Goal: Task Accomplishment & Management: Manage account settings

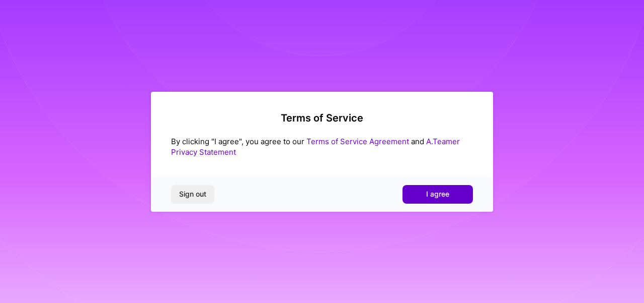
click at [420, 195] on button "I agree" at bounding box center [438, 194] width 70 height 18
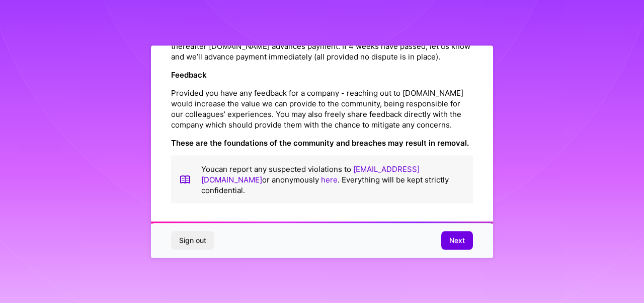
scroll to position [1214, 0]
click at [448, 236] on button "Next" at bounding box center [458, 240] width 32 height 18
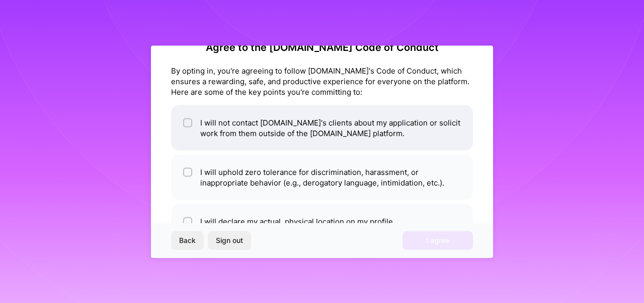
scroll to position [25, 0]
click at [185, 136] on span at bounding box center [187, 126] width 9 height 21
checkbox input "true"
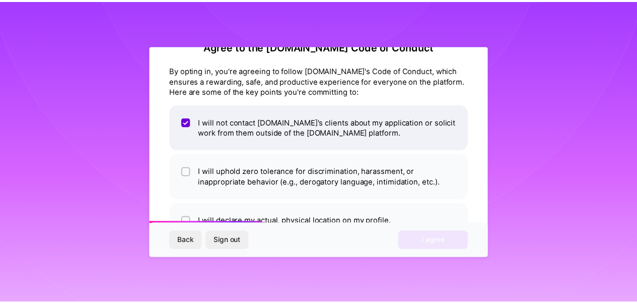
scroll to position [59, 0]
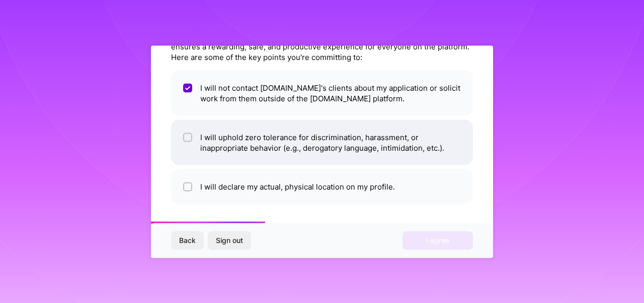
click at [187, 140] on div at bounding box center [187, 136] width 9 height 9
checkbox input "true"
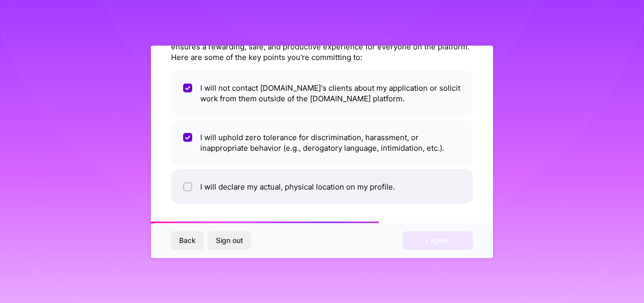
click at [280, 196] on li "I will declare my actual, physical location on my profile." at bounding box center [322, 186] width 302 height 35
checkbox input "true"
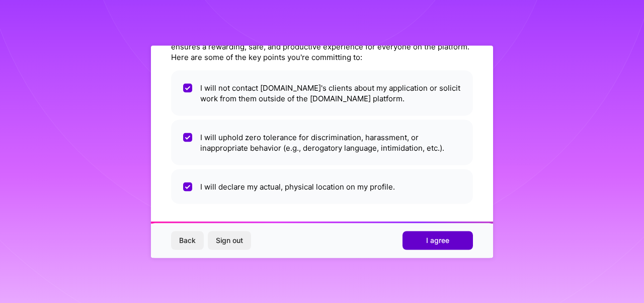
click at [417, 244] on button "I agree" at bounding box center [438, 240] width 70 height 18
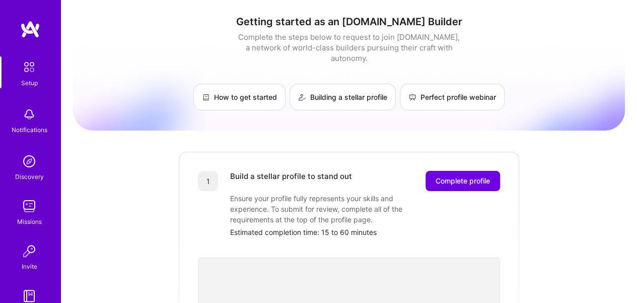
scroll to position [67, 0]
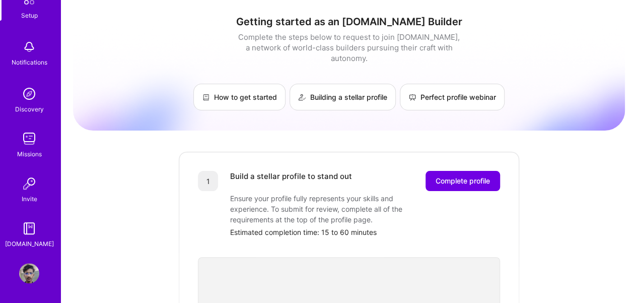
click at [32, 268] on img at bounding box center [29, 273] width 20 height 20
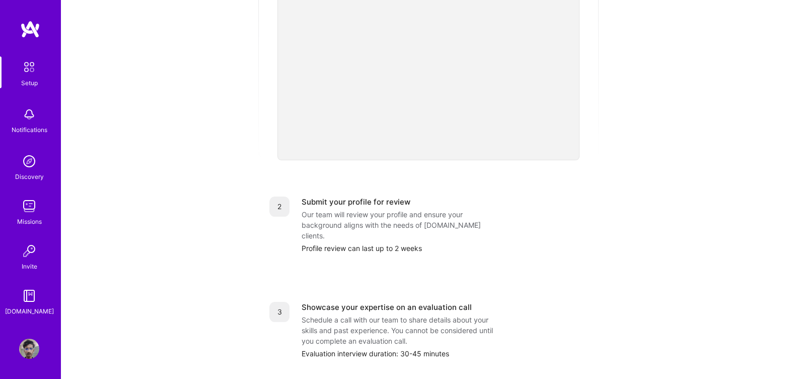
scroll to position [0, 0]
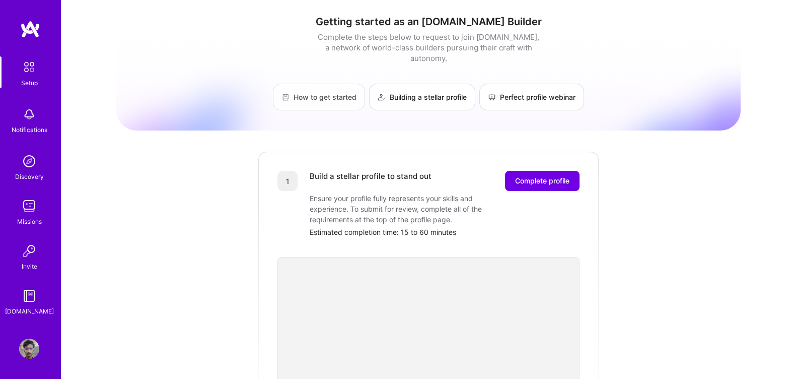
click at [320, 87] on link "How to get started" at bounding box center [319, 97] width 92 height 27
click at [32, 203] on img at bounding box center [29, 206] width 20 height 20
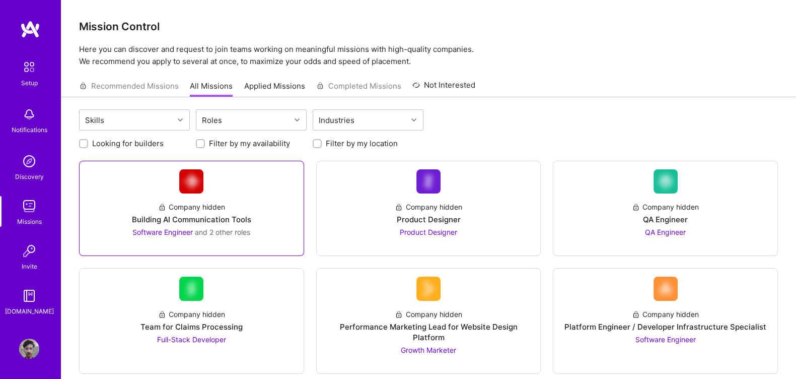
click at [146, 212] on div "Company hidden Building AI Communication Tools Software Engineer and 2 other ro…" at bounding box center [192, 215] width 208 height 44
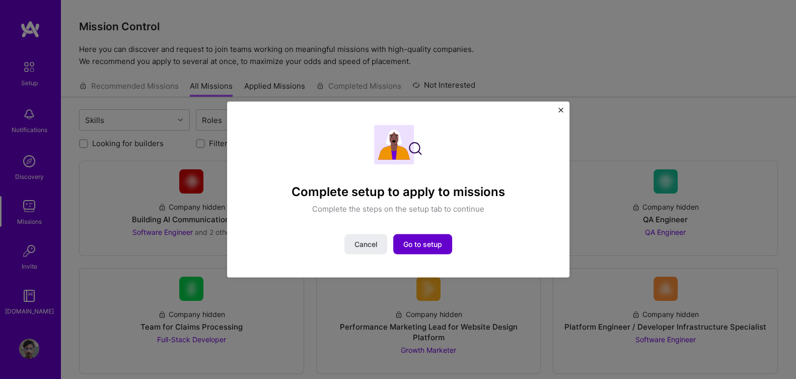
click at [410, 241] on span "Go to setup" at bounding box center [422, 244] width 39 height 10
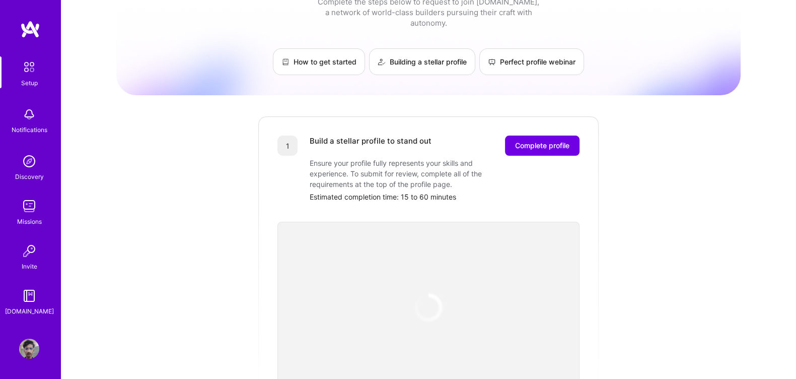
scroll to position [66, 0]
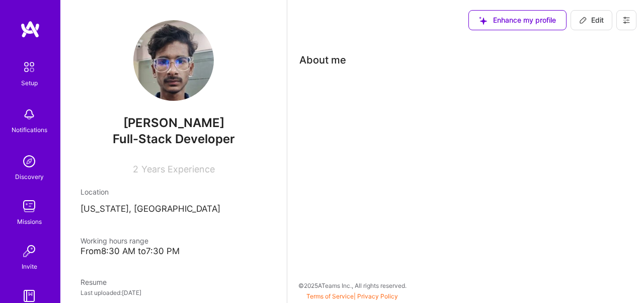
click at [197, 208] on p "[US_STATE], [GEOGRAPHIC_DATA]" at bounding box center [174, 209] width 186 height 12
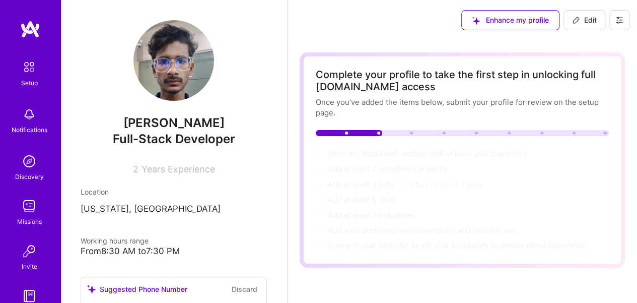
click at [582, 20] on span "Edit" at bounding box center [584, 20] width 25 height 10
select select "US"
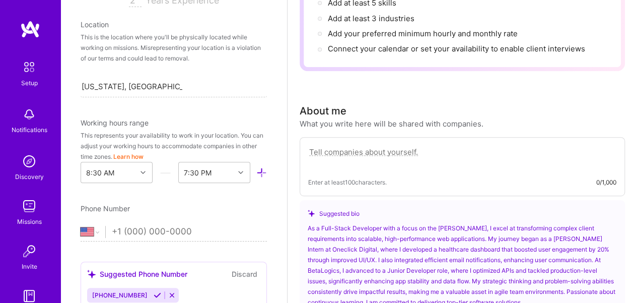
scroll to position [186, 0]
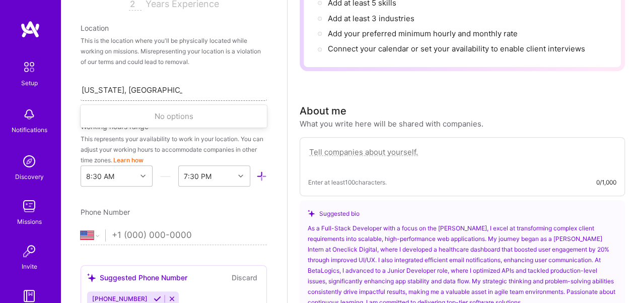
click at [193, 90] on div "[US_STATE], [GEOGRAPHIC_DATA] [US_STATE], [GEOGRAPHIC_DATA]" at bounding box center [174, 89] width 186 height 21
type input "[GEOGRAPHIC_DATA]"
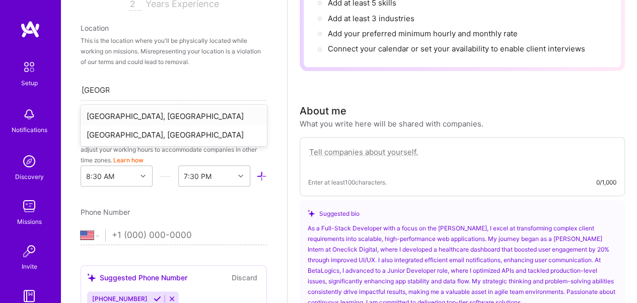
click at [165, 117] on div "[GEOGRAPHIC_DATA], [GEOGRAPHIC_DATA]" at bounding box center [174, 116] width 186 height 19
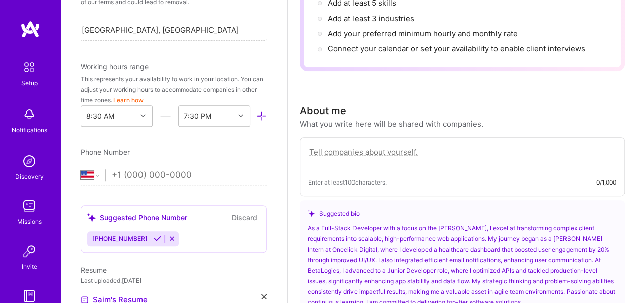
scroll to position [246, 0]
click at [96, 174] on select "[GEOGRAPHIC_DATA] [GEOGRAPHIC_DATA] [GEOGRAPHIC_DATA] [GEOGRAPHIC_DATA] [US_STA…" at bounding box center [93, 175] width 25 height 12
select select "PK"
click at [81, 169] on select "[GEOGRAPHIC_DATA] [GEOGRAPHIC_DATA] [GEOGRAPHIC_DATA] [GEOGRAPHIC_DATA] [US_STA…" at bounding box center [93, 175] width 25 height 12
type input "[PHONE_NUMBER]"
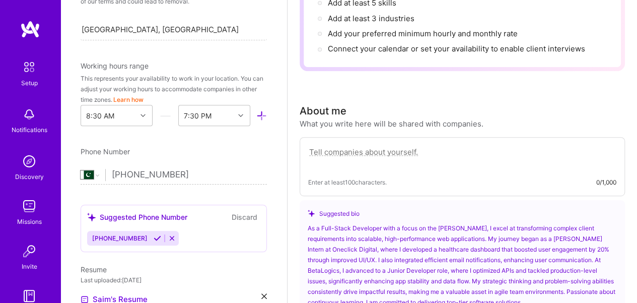
click at [121, 177] on input "[PHONE_NUMBER]" at bounding box center [189, 174] width 155 height 29
select select "AF"
type input "[PHONE_NUMBER]"
select select "NL"
type input "[PHONE_NUMBER]"
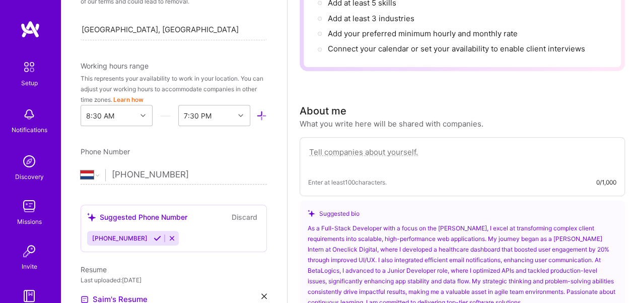
select select "PK"
click at [154, 198] on div "Edit photo [PERSON_NAME] Full-Stack Developer 2 Years Experience Location This …" at bounding box center [173, 151] width 227 height 303
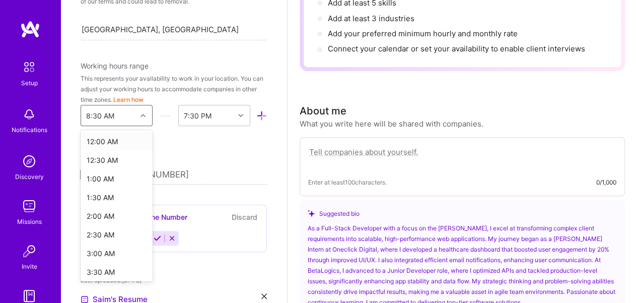
click at [140, 114] on icon at bounding box center [142, 115] width 5 height 5
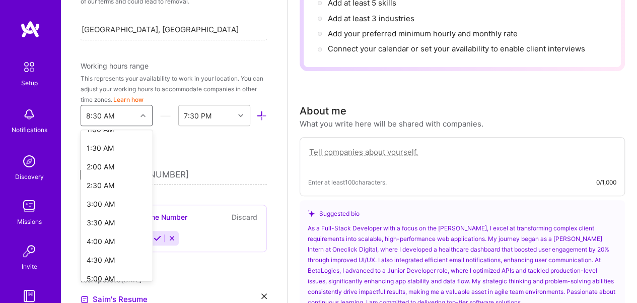
scroll to position [0, 0]
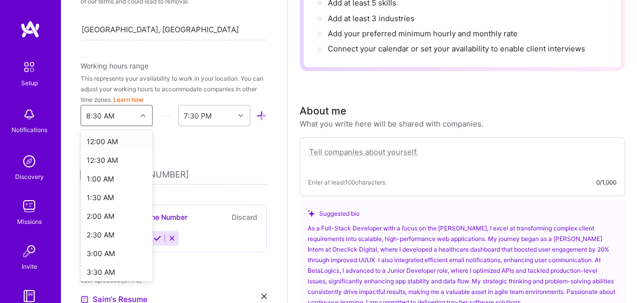
click at [103, 141] on div "12:00 AM" at bounding box center [117, 141] width 72 height 19
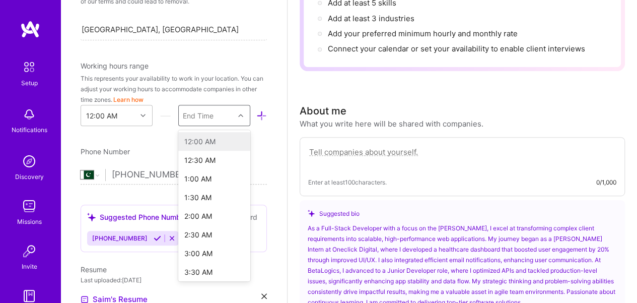
click at [234, 116] on div at bounding box center [242, 115] width 16 height 13
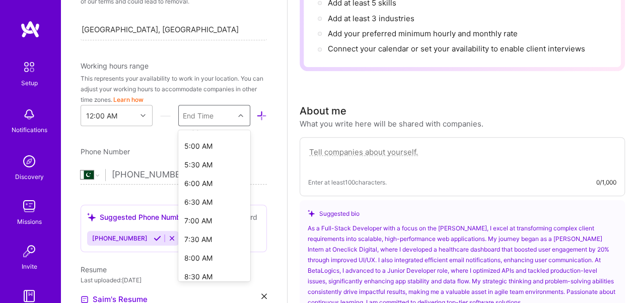
scroll to position [182, 0]
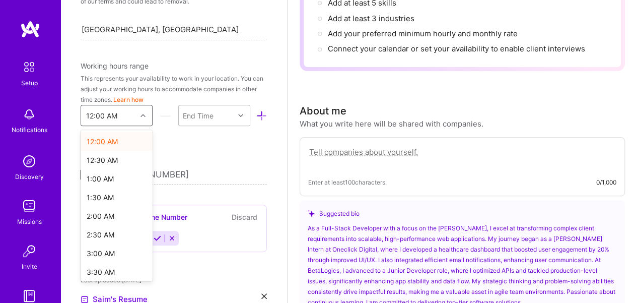
click at [138, 118] on div at bounding box center [144, 115] width 16 height 13
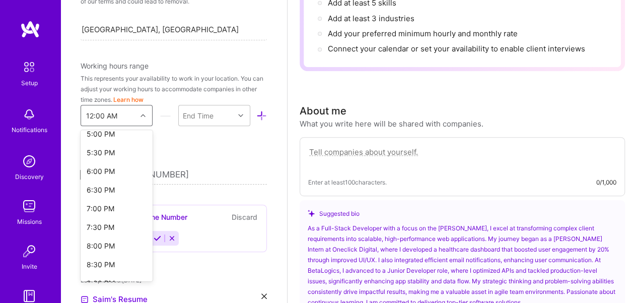
scroll to position [747, 0]
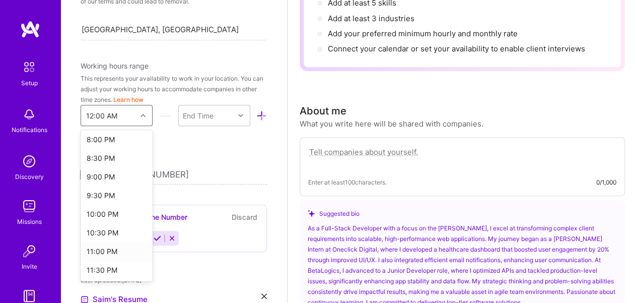
click at [98, 252] on div "11:00 PM" at bounding box center [117, 251] width 72 height 19
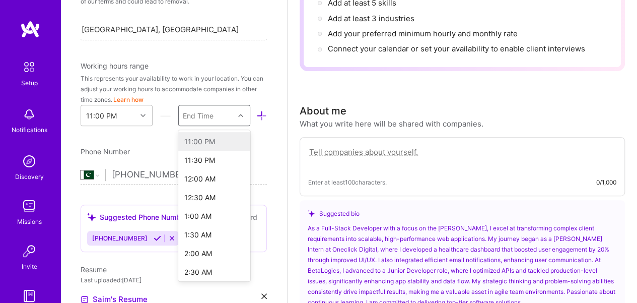
click at [221, 115] on div "End Time" at bounding box center [206, 115] width 55 height 20
click at [190, 175] on div "7:00 AM" at bounding box center [214, 177] width 72 height 19
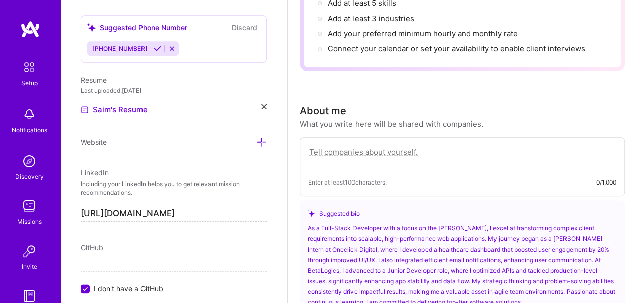
scroll to position [469, 0]
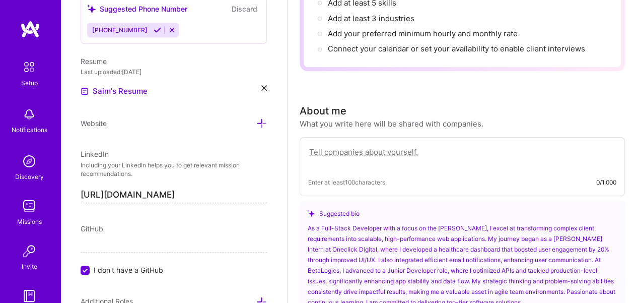
click at [83, 269] on input "I don't have a GitHub" at bounding box center [86, 270] width 9 height 9
type input "[URL][DOMAIN_NAME]"
click at [66, 257] on div "Edit photo [PERSON_NAME] Full-Stack Developer 2 Years Experience Location This …" at bounding box center [173, 151] width 227 height 303
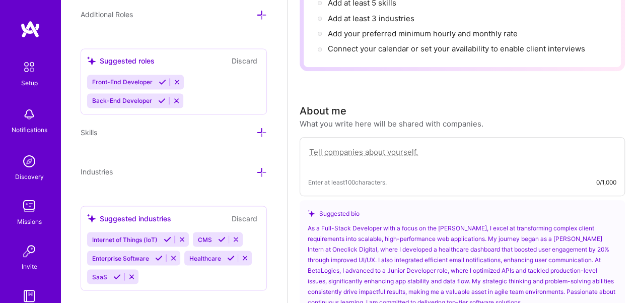
scroll to position [770, 0]
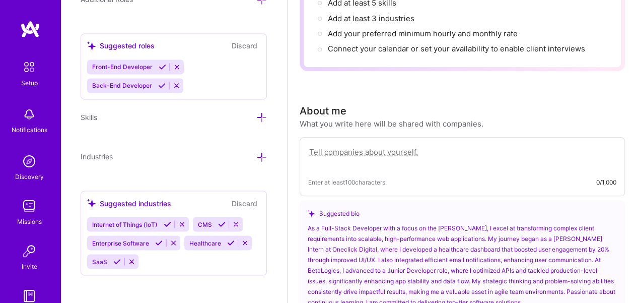
click at [256, 155] on icon at bounding box center [261, 157] width 11 height 11
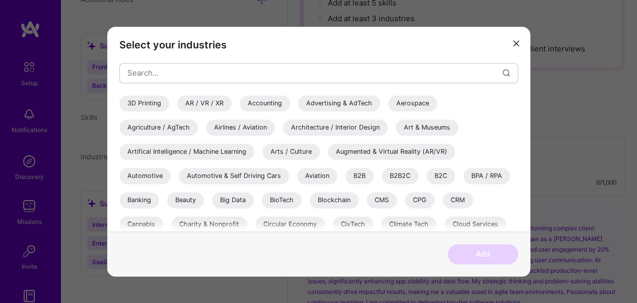
click at [195, 153] on div "Artifical Intelligence / Machine Learning" at bounding box center [186, 151] width 135 height 16
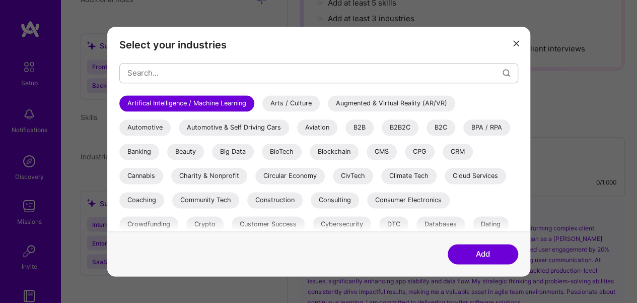
scroll to position [53, 0]
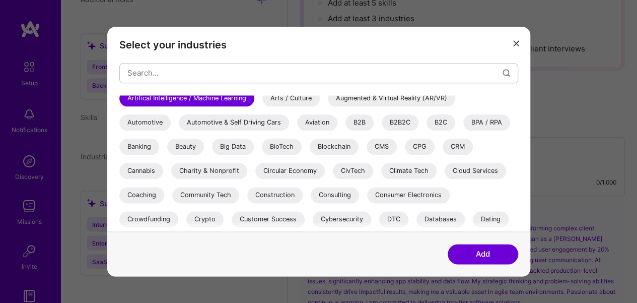
click at [353, 150] on div "Blockchain" at bounding box center [334, 146] width 49 height 16
click at [455, 154] on div "CRM" at bounding box center [458, 146] width 30 height 16
click at [465, 175] on div "Cloud Services" at bounding box center [475, 171] width 61 height 16
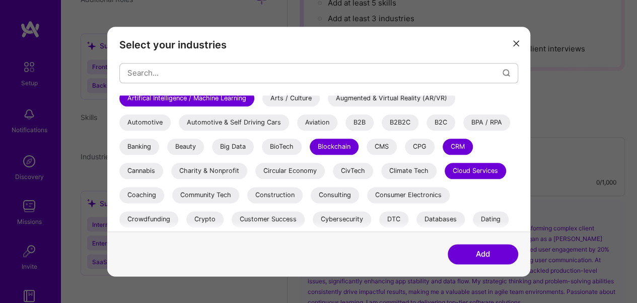
click at [469, 165] on div "Cloud Services" at bounding box center [475, 171] width 61 height 16
click at [460, 170] on div "Cloud Services" at bounding box center [475, 171] width 61 height 16
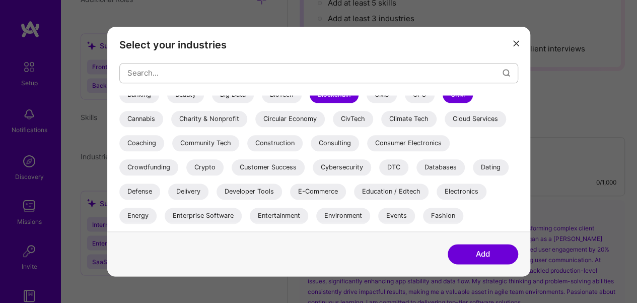
scroll to position [106, 0]
click at [435, 166] on div "Databases" at bounding box center [440, 167] width 48 height 16
click at [326, 194] on div "E-Commerce" at bounding box center [318, 191] width 56 height 16
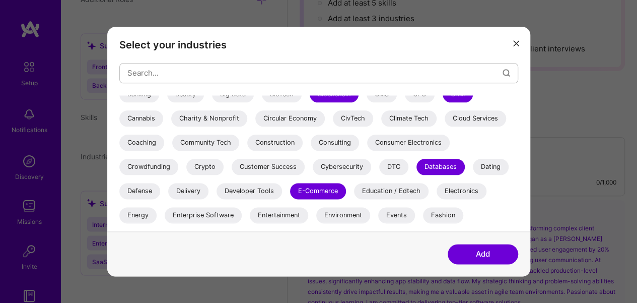
click at [240, 188] on div "Developer Tools" at bounding box center [248, 191] width 65 height 16
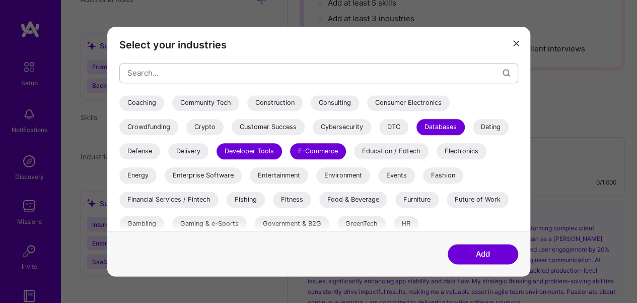
scroll to position [147, 0]
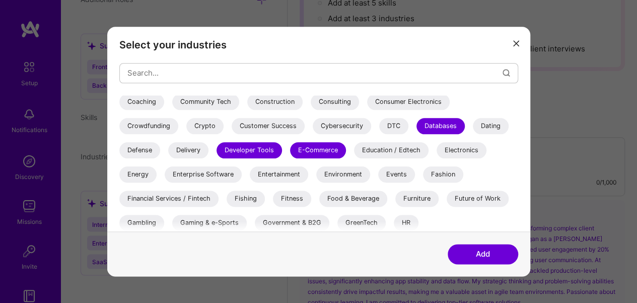
click at [375, 142] on div "Education / Edtech" at bounding box center [391, 150] width 75 height 16
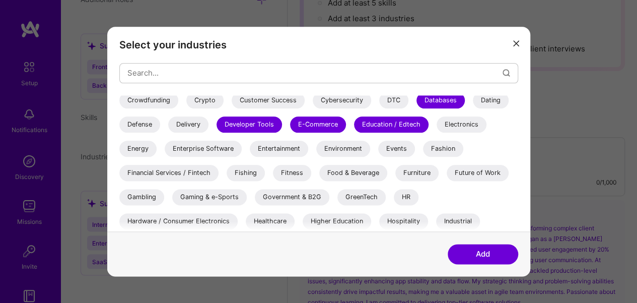
scroll to position [189, 0]
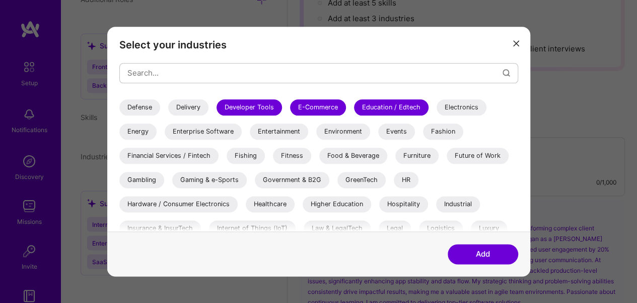
click at [489, 152] on div "Future of Work" at bounding box center [478, 156] width 62 height 16
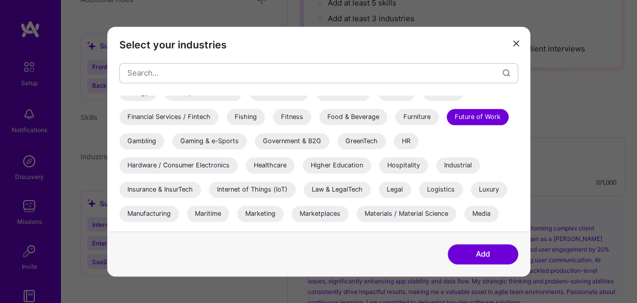
scroll to position [229, 0]
click at [261, 187] on div "Internet of Things (IoT)" at bounding box center [252, 189] width 87 height 16
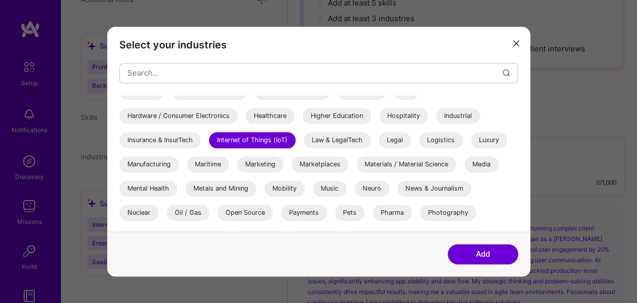
scroll to position [367, 0]
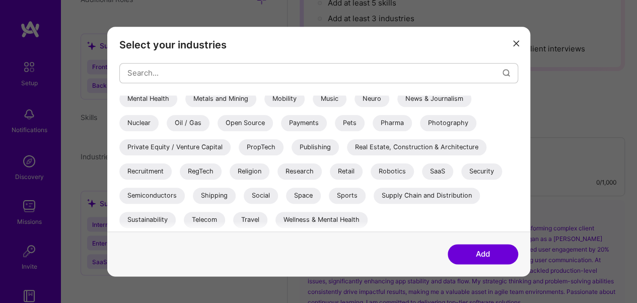
click at [433, 169] on div "SaaS" at bounding box center [437, 171] width 31 height 16
click at [385, 171] on div "Robotics" at bounding box center [392, 171] width 43 height 16
click at [286, 176] on div "Research" at bounding box center [299, 171] width 44 height 16
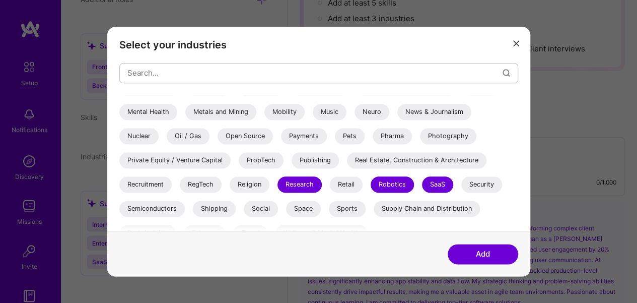
scroll to position [353, 0]
click at [247, 132] on div "Open Source" at bounding box center [245, 136] width 55 height 16
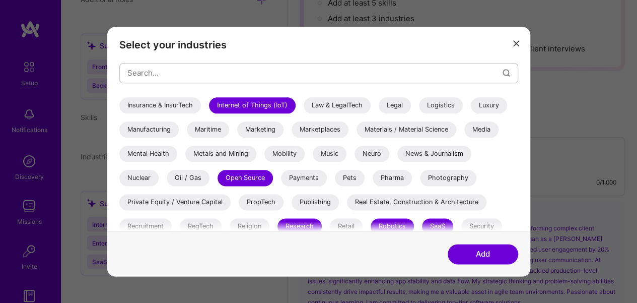
scroll to position [311, 0]
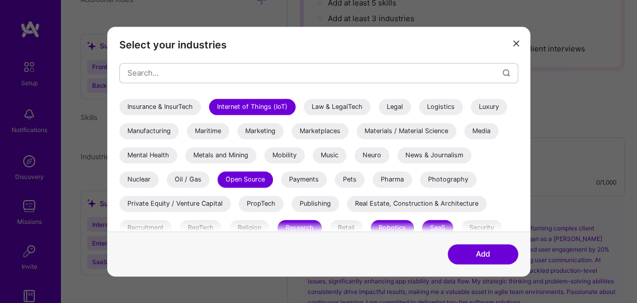
click at [265, 132] on div "Marketing" at bounding box center [260, 131] width 46 height 16
click at [468, 255] on button "Add" at bounding box center [483, 254] width 70 height 20
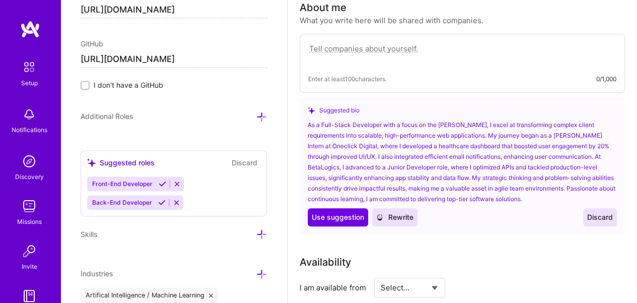
scroll to position [654, 0]
click at [256, 229] on icon at bounding box center [261, 234] width 11 height 11
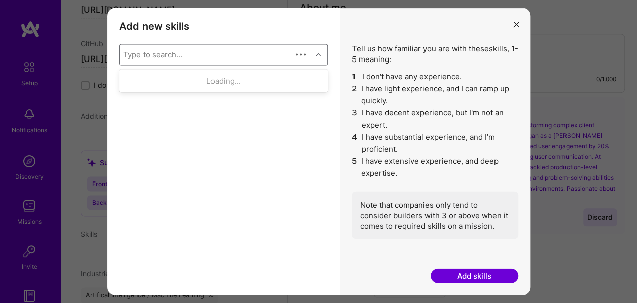
click at [250, 53] on div "Type to search..." at bounding box center [206, 54] width 172 height 20
type input "React"
click at [171, 100] on div "React" at bounding box center [223, 99] width 196 height 11
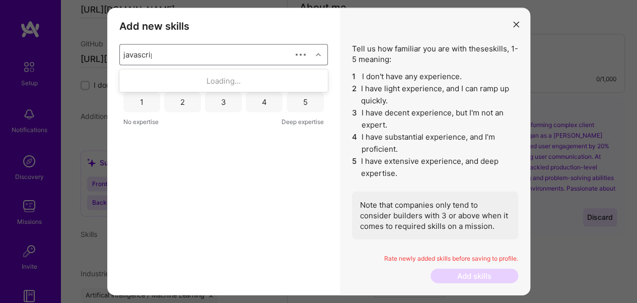
type input "javascript"
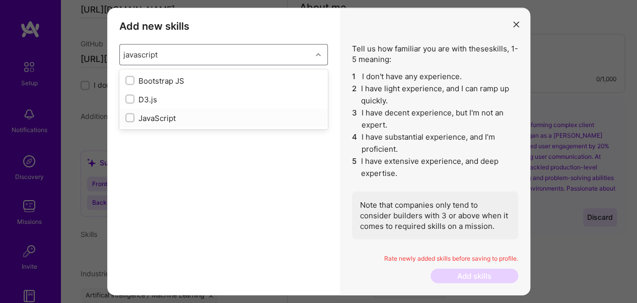
drag, startPoint x: 163, startPoint y: 116, endPoint x: 146, endPoint y: 116, distance: 17.1
click at [163, 116] on div "JavaScript" at bounding box center [223, 117] width 196 height 11
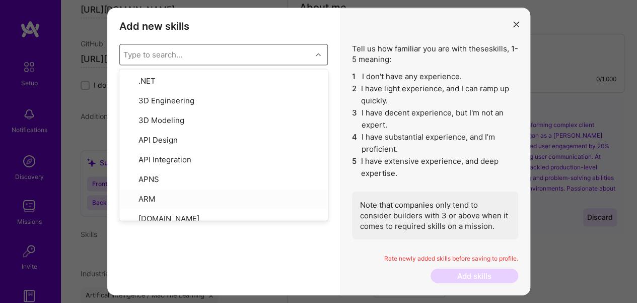
click at [190, 242] on div "Add new skills Tell us how familiar you are with given skills, using between 1 …" at bounding box center [223, 151] width 233 height 287
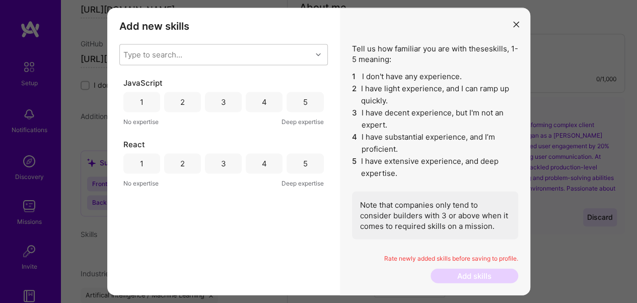
click at [269, 103] on div "4" at bounding box center [264, 102] width 37 height 20
click at [273, 161] on div "4" at bounding box center [264, 163] width 37 height 20
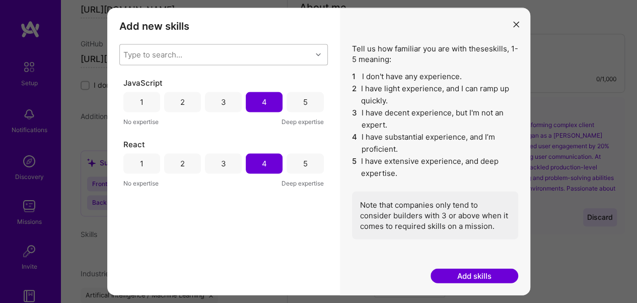
click at [212, 49] on div "Type to search..." at bounding box center [216, 54] width 192 height 20
type input "Type"
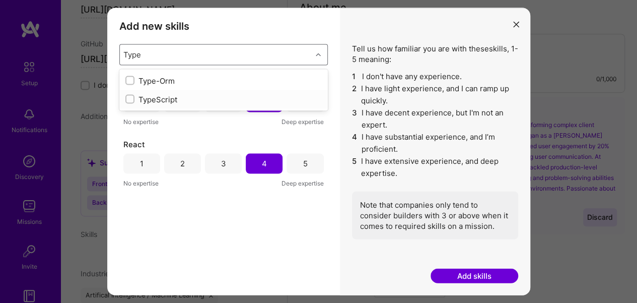
click at [154, 101] on div "TypeScript" at bounding box center [223, 99] width 196 height 11
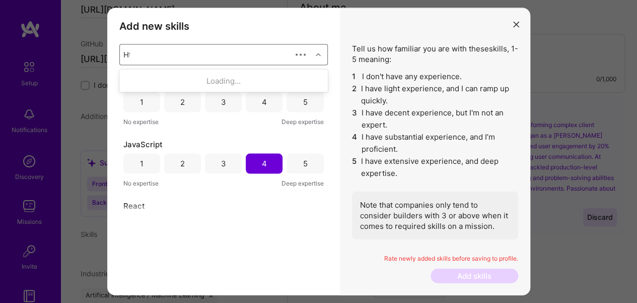
type input "Html"
click at [132, 82] on input "modal" at bounding box center [130, 81] width 7 height 7
checkbox input "false"
type input "Css"
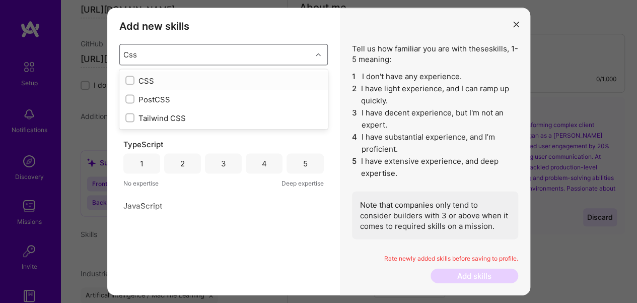
click at [148, 79] on div "CSS" at bounding box center [223, 80] width 196 height 11
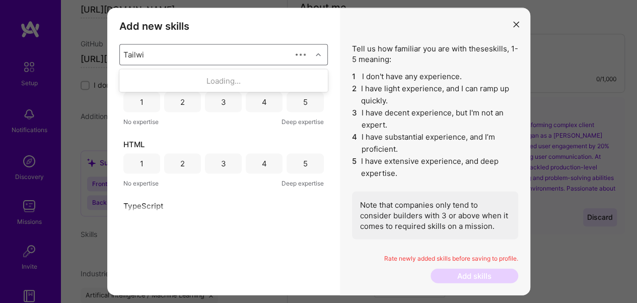
type input "Tailwind"
click at [144, 78] on div "Tailwind CSS" at bounding box center [223, 80] width 196 height 11
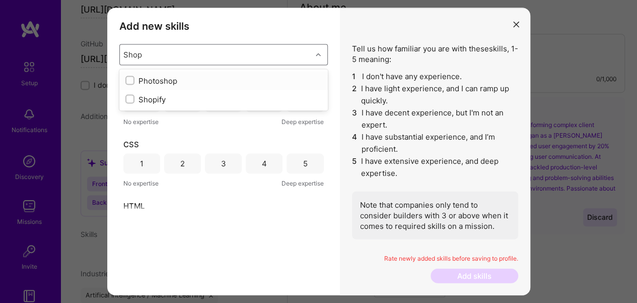
type input "Shopi"
click at [154, 97] on div "Shopify" at bounding box center [223, 99] width 196 height 11
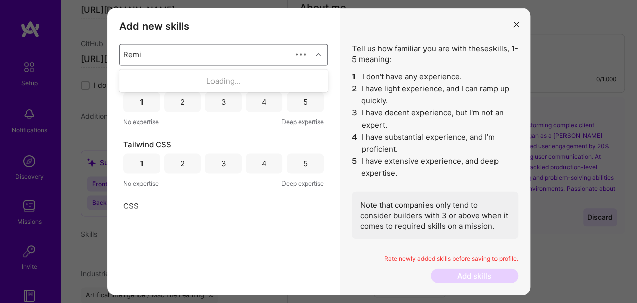
type input "Remix"
type input "Next"
click at [156, 82] on div "Next.js" at bounding box center [223, 80] width 196 height 11
type input "Mongodb"
click at [137, 79] on div "MongoDB" at bounding box center [223, 80] width 196 height 11
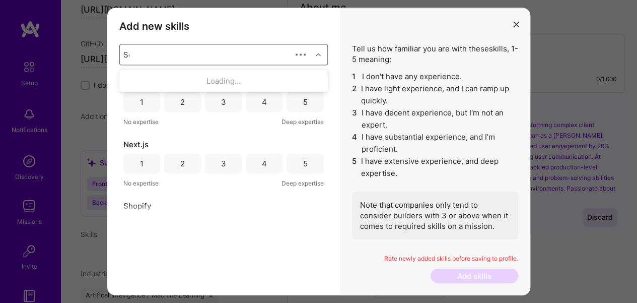
type input "Sql"
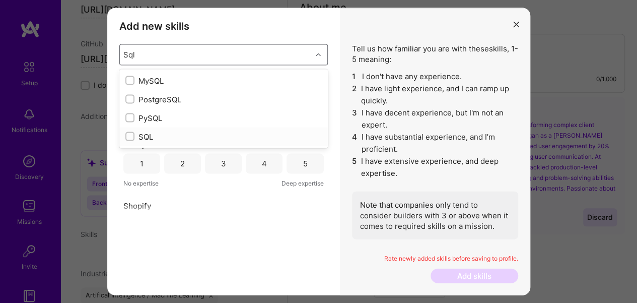
click at [137, 134] on div "SQL" at bounding box center [223, 136] width 196 height 11
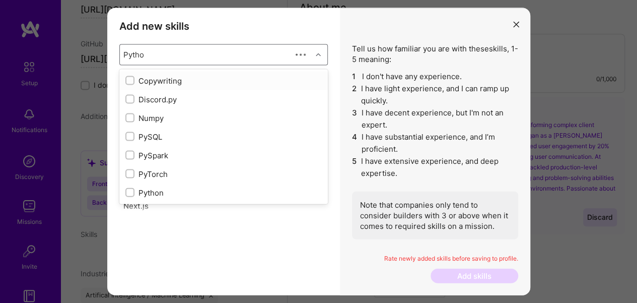
type input "Python"
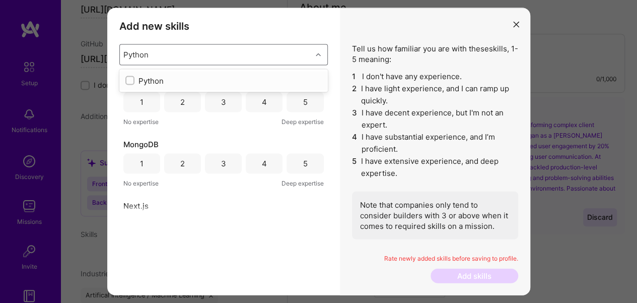
click at [132, 81] on input "modal" at bounding box center [130, 81] width 7 height 7
checkbox input "false"
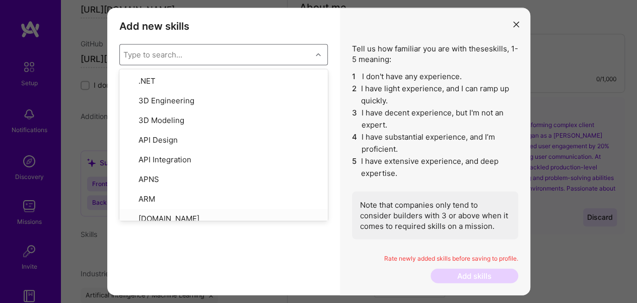
click at [167, 222] on div "Add new skills Tell us how familiar you are with given skills, using between 1 …" at bounding box center [223, 151] width 233 height 287
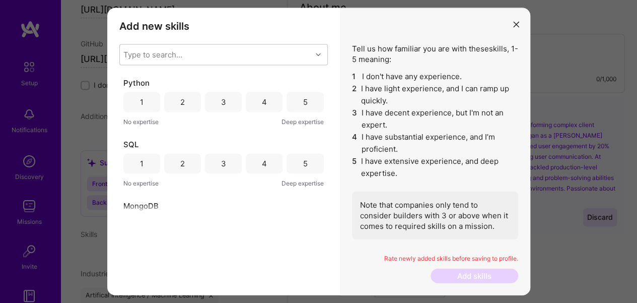
click at [262, 104] on div "4" at bounding box center [264, 102] width 5 height 11
click at [262, 164] on div "4" at bounding box center [264, 163] width 5 height 11
click at [236, 162] on div "3" at bounding box center [223, 163] width 37 height 20
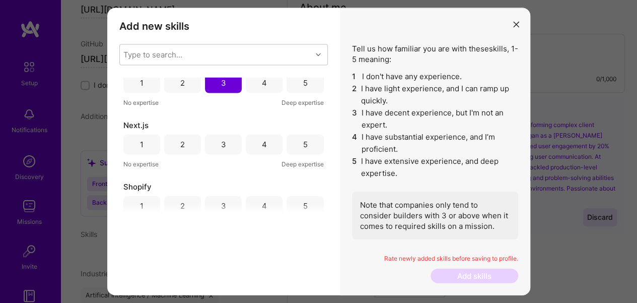
scroll to position [145, 0]
click at [269, 142] on div "4" at bounding box center [264, 141] width 37 height 20
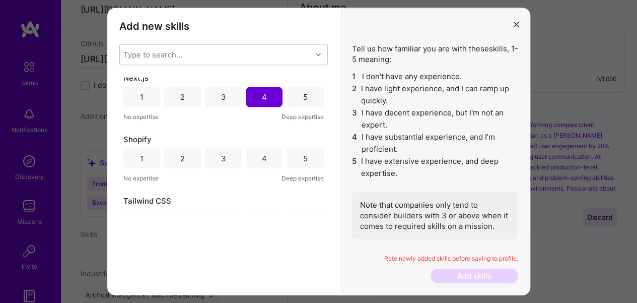
scroll to position [191, 0]
click at [232, 153] on div "3" at bounding box center [223, 157] width 37 height 20
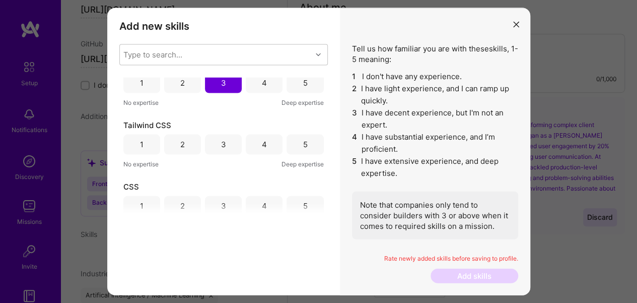
scroll to position [266, 0]
click at [295, 147] on div "5" at bounding box center [304, 143] width 37 height 20
click at [268, 141] on div "4" at bounding box center [264, 143] width 37 height 20
click at [264, 203] on div "4" at bounding box center [264, 204] width 37 height 20
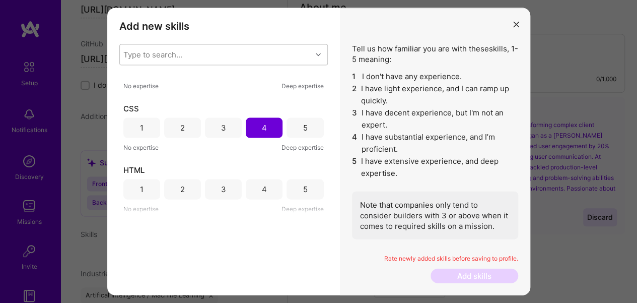
scroll to position [349, 0]
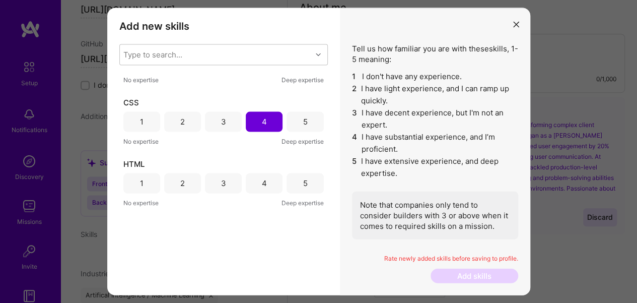
click at [292, 184] on div "5" at bounding box center [304, 183] width 37 height 20
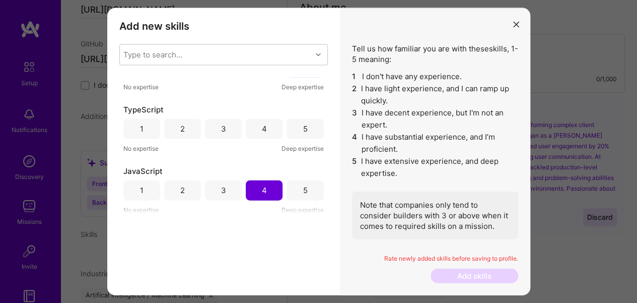
scroll to position [465, 0]
click at [273, 130] on div "4" at bounding box center [264, 128] width 37 height 20
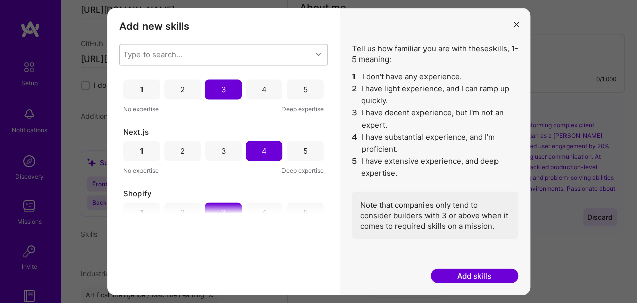
scroll to position [0, 0]
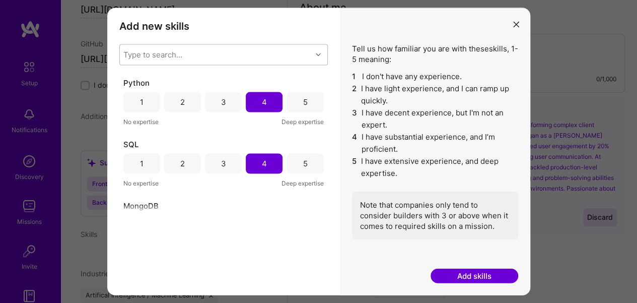
click at [245, 58] on div "Type to search..." at bounding box center [216, 54] width 192 height 20
type input "Node"
drag, startPoint x: 205, startPoint y: 78, endPoint x: 251, endPoint y: 75, distance: 45.4
click at [251, 75] on div "Loading..." at bounding box center [223, 80] width 208 height 19
type input "Node"
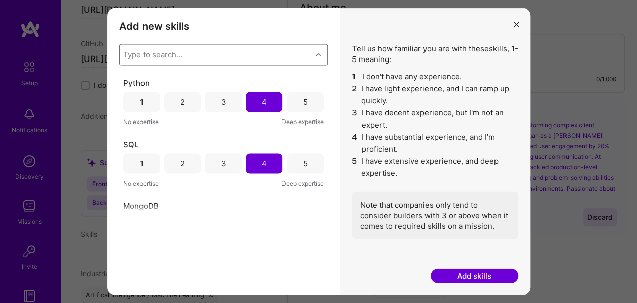
click at [252, 58] on div "Type to search..." at bounding box center [216, 54] width 192 height 20
type input "node"
type input "Expres"
click at [334, 282] on div "Add new skills Tell us how familiar you are with given skills, using between 1 …" at bounding box center [223, 151] width 233 height 287
click at [206, 49] on div "Type to search..." at bounding box center [216, 54] width 192 height 20
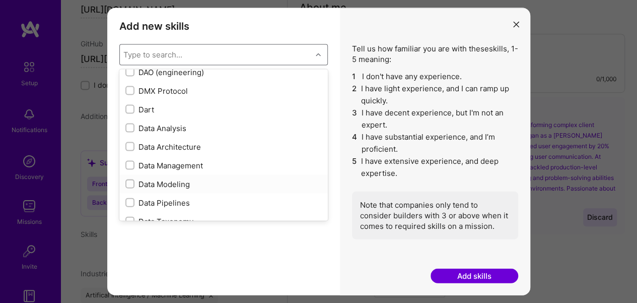
scroll to position [1537, 0]
click at [133, 111] on div "modal" at bounding box center [129, 108] width 9 height 9
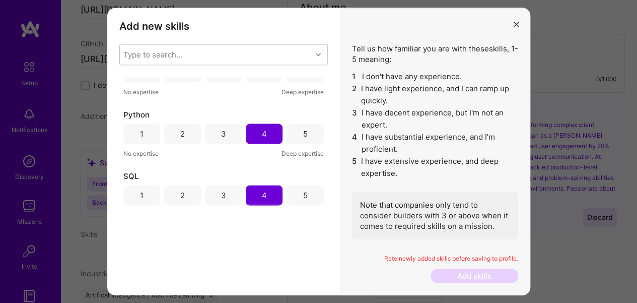
scroll to position [0, 0]
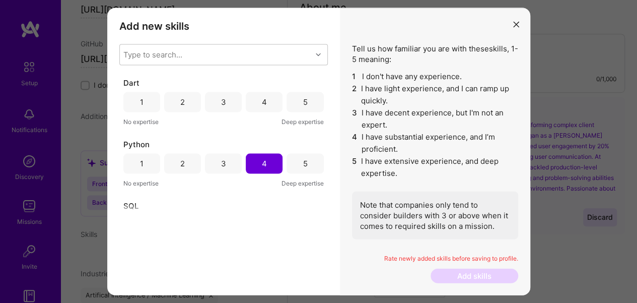
click at [155, 65] on div "Type to search... Dart 1 2 3 4 5 No expertise Deep expertise Python 1 2 3 4 5 N…" at bounding box center [223, 128] width 208 height 169
click at [151, 62] on div "Type to search..." at bounding box center [216, 54] width 192 height 20
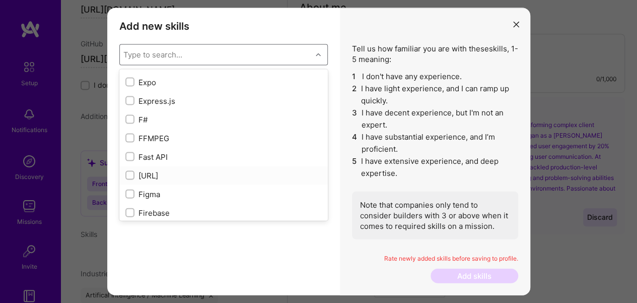
scroll to position [2329, 0]
click at [140, 101] on div "Express.js" at bounding box center [223, 99] width 196 height 11
checkbox input "true"
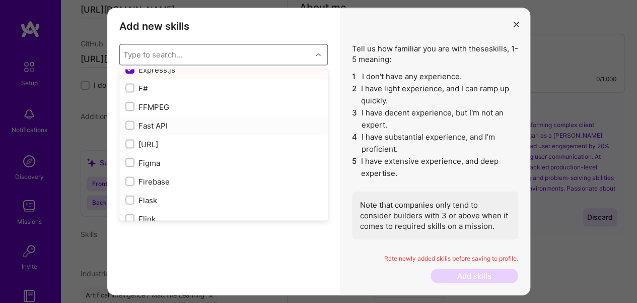
scroll to position [2359, 0]
click at [129, 124] on input "modal" at bounding box center [130, 125] width 7 height 7
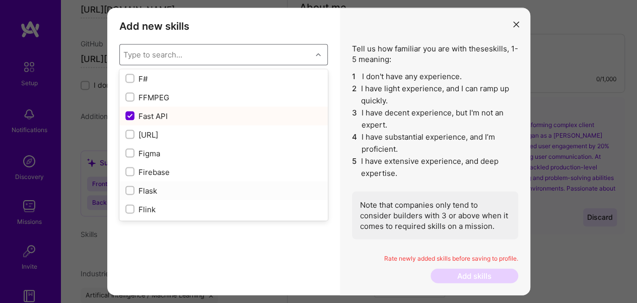
scroll to position [2367, 0]
click at [128, 117] on input "modal" at bounding box center [130, 116] width 9 height 9
checkbox input "false"
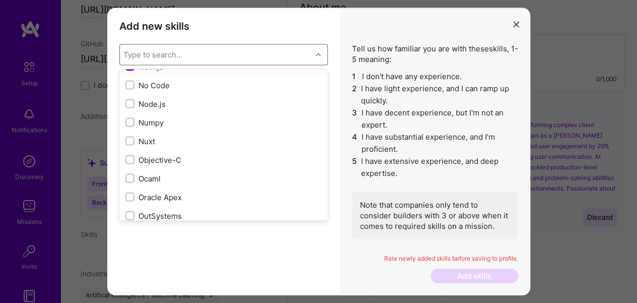
scroll to position [4115, 0]
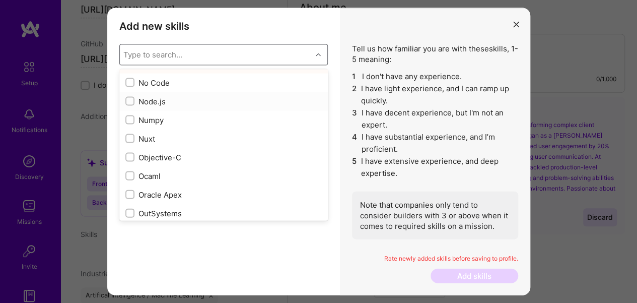
click at [128, 98] on input "modal" at bounding box center [130, 101] width 7 height 7
checkbox input "true"
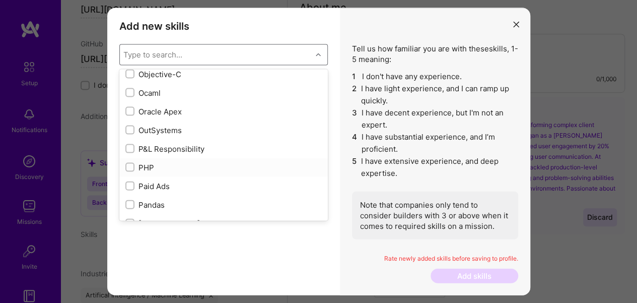
scroll to position [4250, 0]
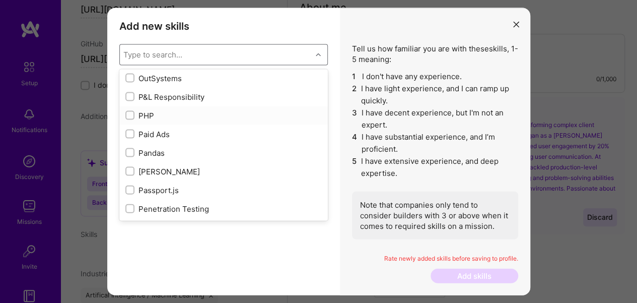
click at [126, 115] on div "modal" at bounding box center [129, 115] width 9 height 9
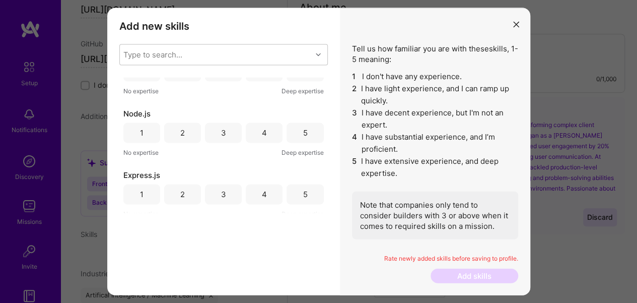
scroll to position [0, 0]
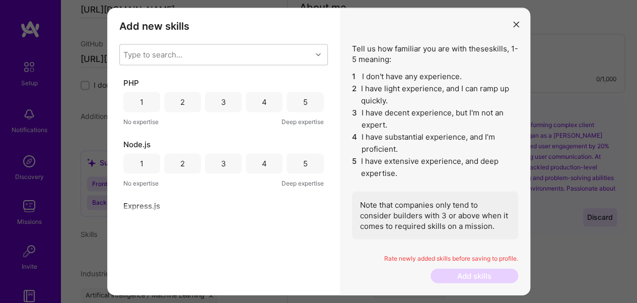
click at [222, 105] on div "3" at bounding box center [223, 102] width 5 height 11
click at [271, 160] on div "4" at bounding box center [264, 163] width 37 height 20
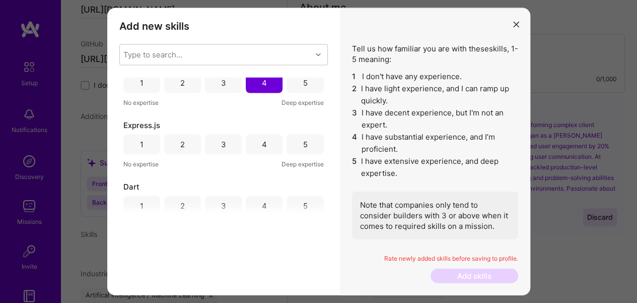
click at [267, 152] on div "4" at bounding box center [264, 144] width 37 height 20
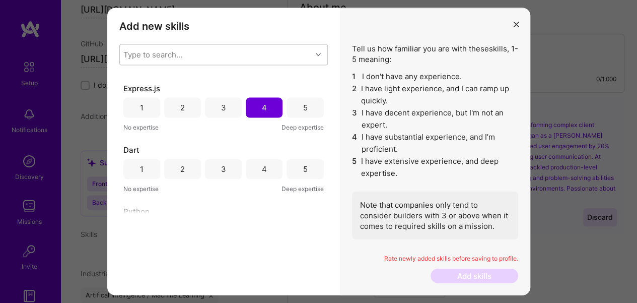
scroll to position [118, 0]
click at [250, 166] on div "4" at bounding box center [264, 168] width 37 height 20
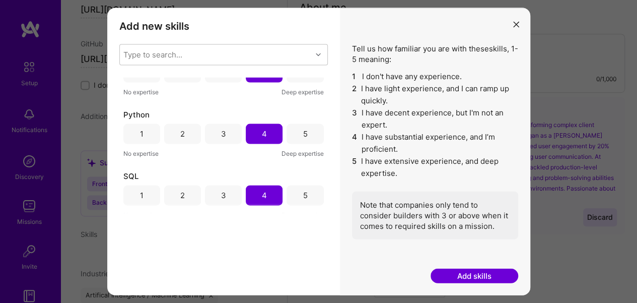
scroll to position [214, 0]
click at [451, 271] on button "Add skills" at bounding box center [474, 275] width 88 height 15
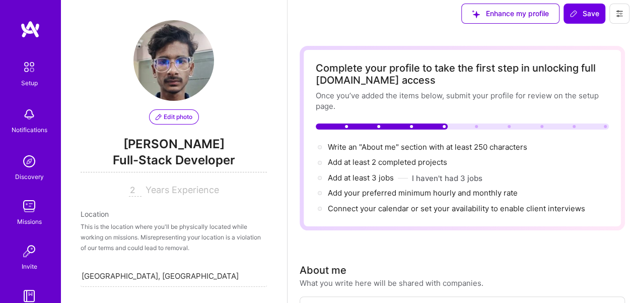
scroll to position [7, 0]
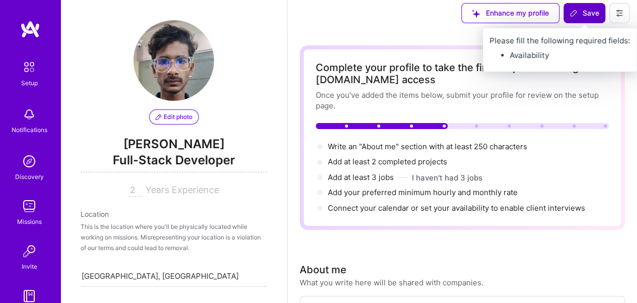
click at [595, 18] on span "Save" at bounding box center [584, 13] width 30 height 10
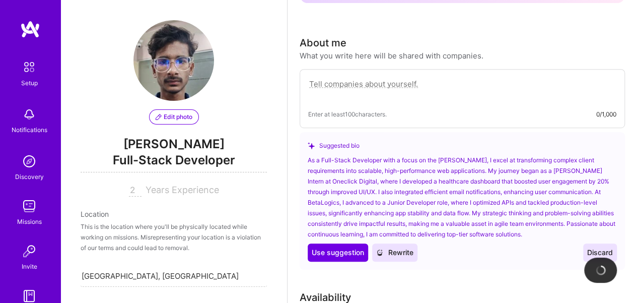
scroll to position [245, 0]
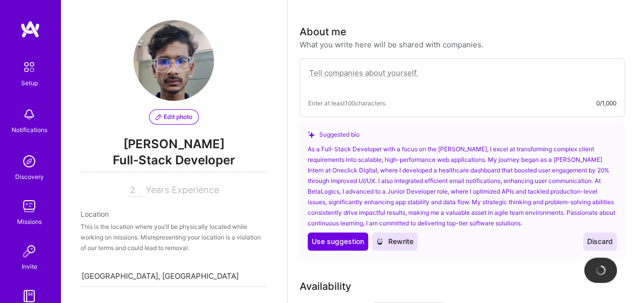
click at [447, 73] on textarea at bounding box center [462, 77] width 308 height 23
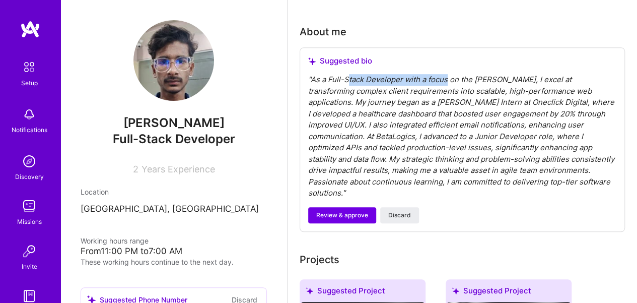
click at [346, 78] on div "Suggested bio " As a Full-Stack Developer with a focus on the [PERSON_NAME], I …" at bounding box center [462, 139] width 325 height 184
click at [335, 83] on div "" As a Full-Stack Developer with a focus on the [PERSON_NAME], I excel at trans…" at bounding box center [462, 136] width 308 height 125
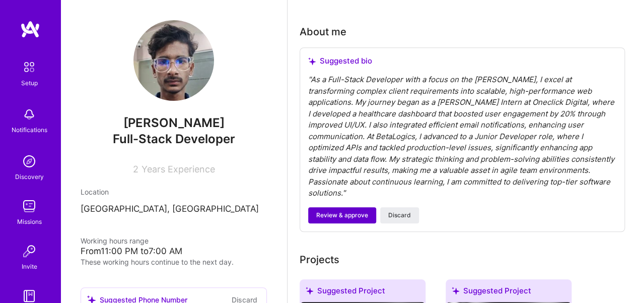
click at [357, 210] on span "Review & approve" at bounding box center [342, 214] width 52 height 9
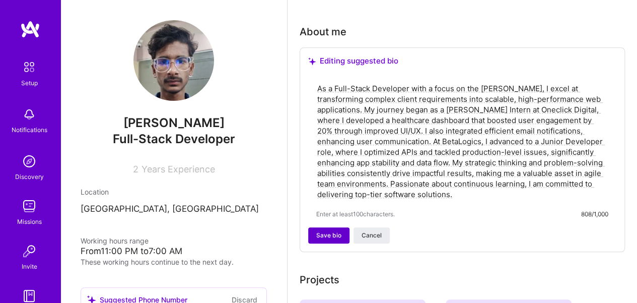
click at [335, 240] on button "Save bio" at bounding box center [328, 235] width 41 height 16
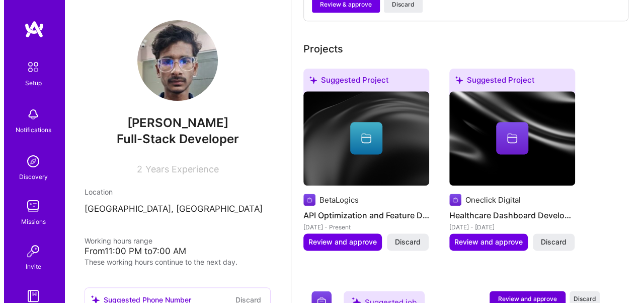
scroll to position [564, 0]
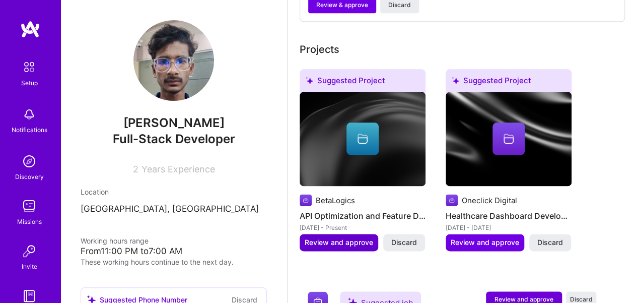
click at [337, 237] on span "Review and approve" at bounding box center [339, 242] width 68 height 10
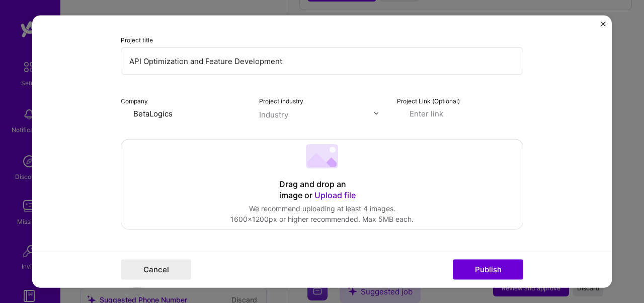
scroll to position [107, 0]
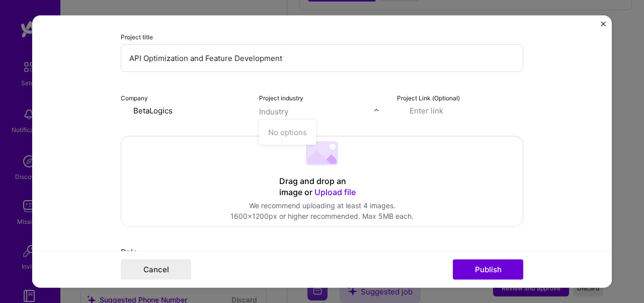
drag, startPoint x: 293, startPoint y: 110, endPoint x: 243, endPoint y: 103, distance: 50.9
click at [243, 103] on div "Company BetaLogics Project industry Use Up and Down to choose options, press En…" at bounding box center [322, 104] width 403 height 24
click at [267, 113] on div "Industry" at bounding box center [273, 111] width 29 height 11
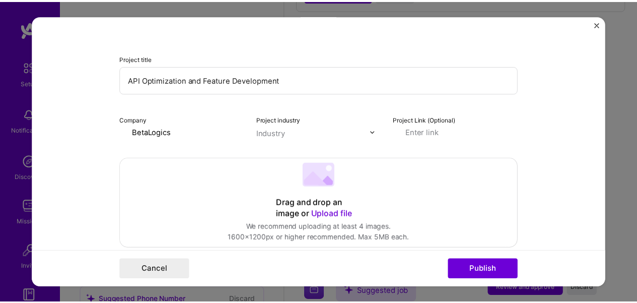
scroll to position [85, 0]
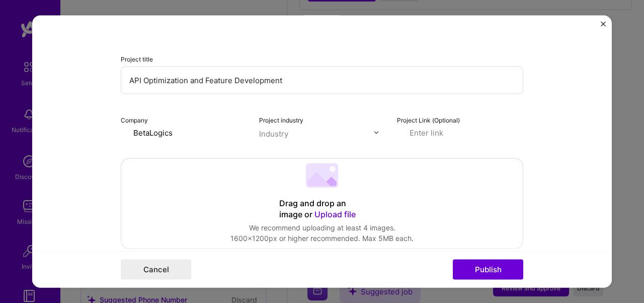
click at [557, 121] on form "Editing suggested project This project is suggested based on your LinkedIn, res…" at bounding box center [322, 151] width 580 height 272
click at [631, 108] on div "Editing suggested project This project is suggested based on your LinkedIn, res…" at bounding box center [322, 151] width 644 height 303
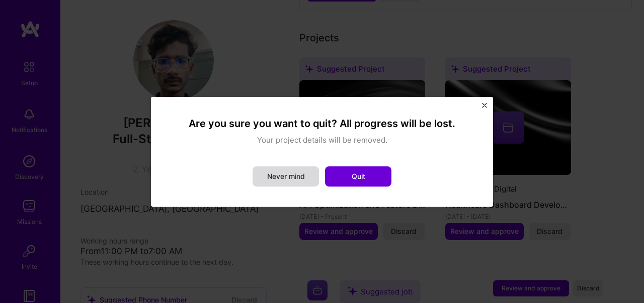
click at [317, 178] on button "Never mind" at bounding box center [286, 176] width 66 height 20
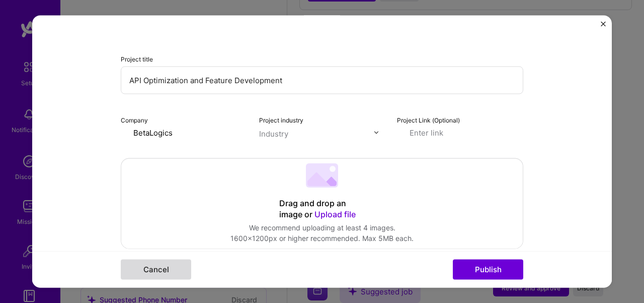
click at [157, 267] on button "Cancel" at bounding box center [156, 269] width 70 height 20
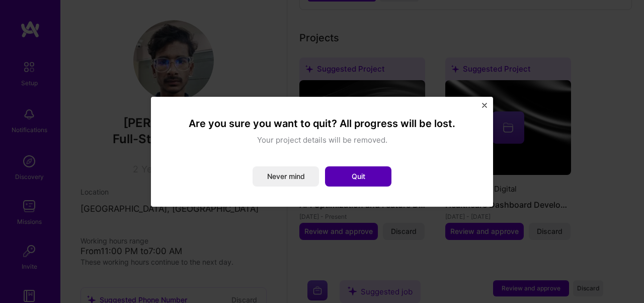
click at [365, 181] on button "Quit" at bounding box center [358, 176] width 66 height 20
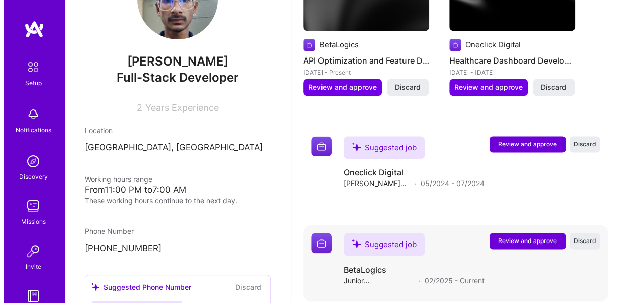
scroll to position [704, 0]
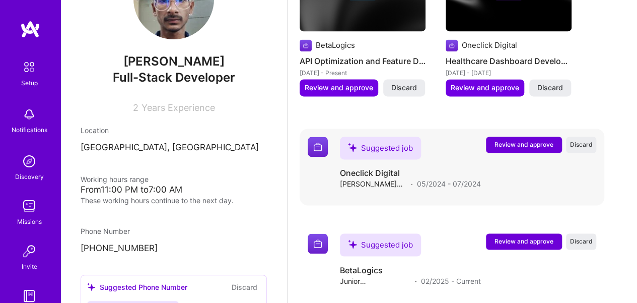
click at [519, 138] on button "Review and approve" at bounding box center [524, 144] width 76 height 16
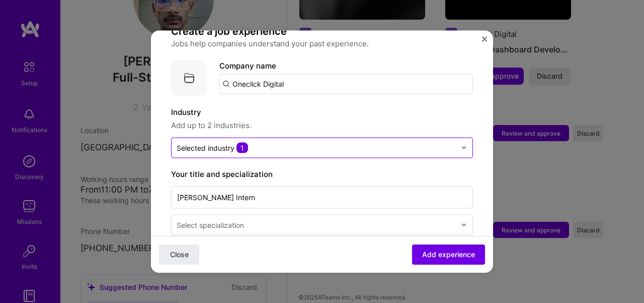
scroll to position [83, 0]
click at [343, 141] on input "text" at bounding box center [316, 146] width 279 height 11
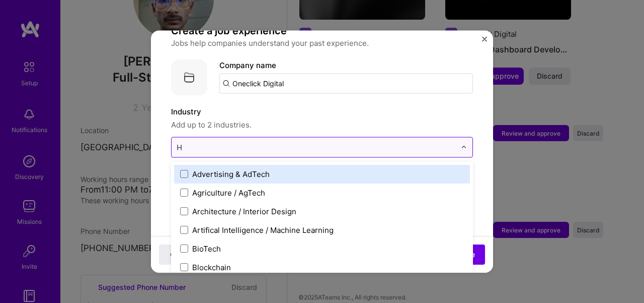
scroll to position [539, 0]
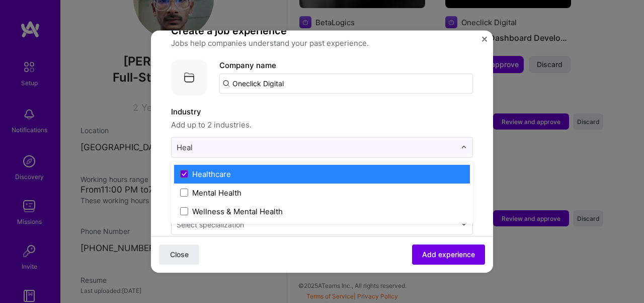
type input "Heal"
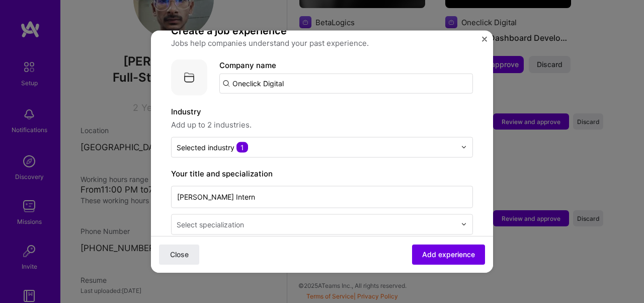
click at [346, 118] on span "Add up to 2 industries." at bounding box center [322, 124] width 302 height 12
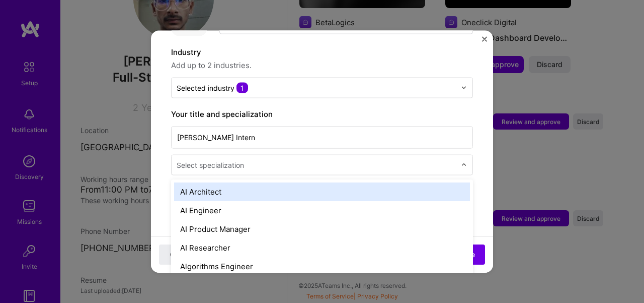
click at [272, 159] on input "text" at bounding box center [317, 164] width 281 height 11
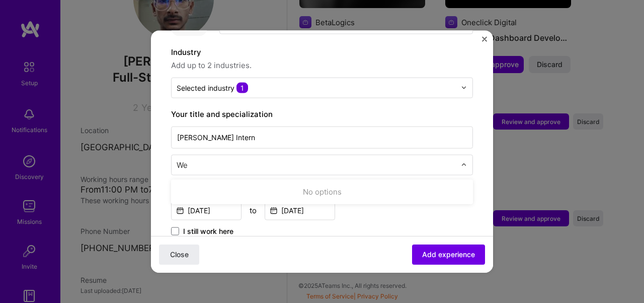
type input "W"
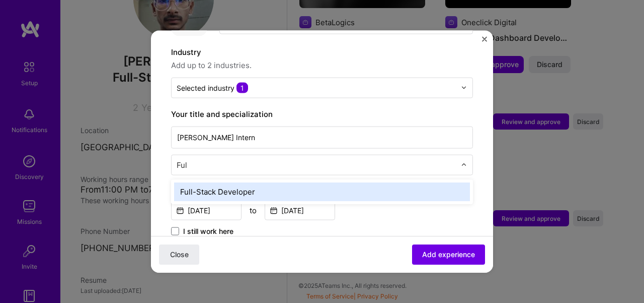
scroll to position [0, 0]
type input "Full"
click at [206, 182] on div "Full-Stack Developer" at bounding box center [322, 191] width 296 height 19
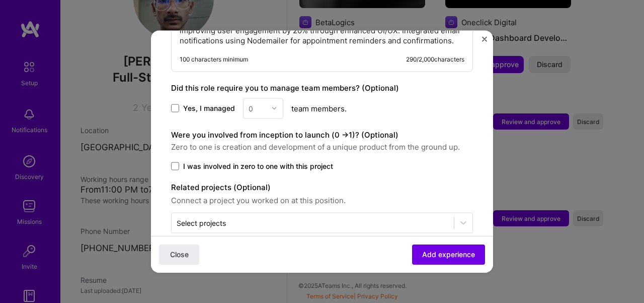
scroll to position [692, 0]
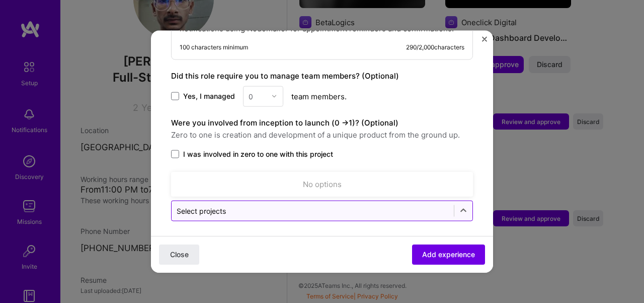
click at [207, 212] on div "Select projects" at bounding box center [313, 210] width 282 height 20
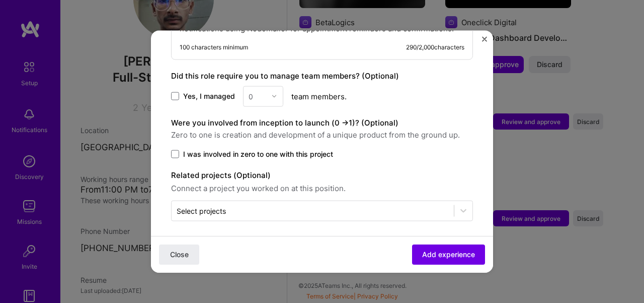
click at [196, 150] on span "I was involved in zero to one with this project" at bounding box center [258, 154] width 150 height 10
click at [0, 0] on input "I was involved in zero to one with this project" at bounding box center [0, 0] width 0 height 0
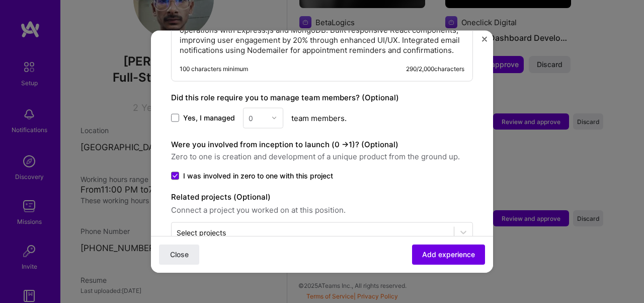
scroll to position [664, 0]
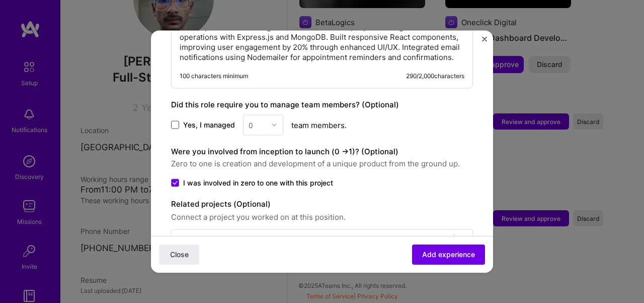
click at [173, 122] on span at bounding box center [175, 125] width 8 height 8
click at [0, 0] on input "Yes, I managed" at bounding box center [0, 0] width 0 height 0
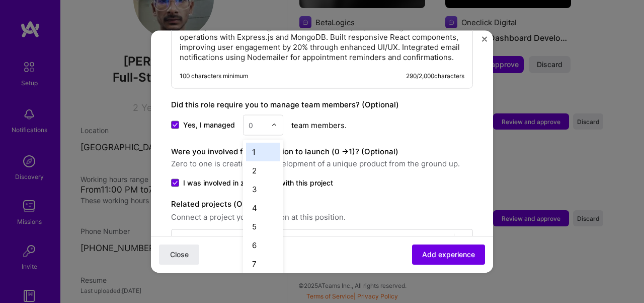
click at [260, 122] on input "text" at bounding box center [258, 124] width 18 height 11
click at [253, 179] on div "3" at bounding box center [263, 188] width 34 height 19
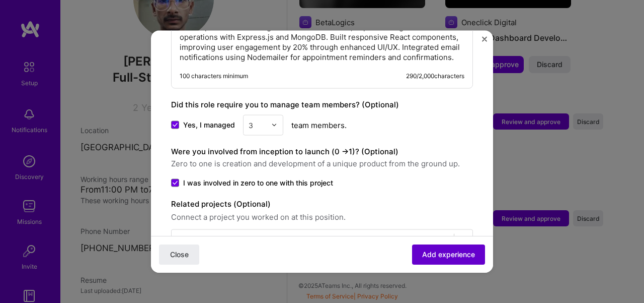
click at [422, 254] on span "Add experience" at bounding box center [448, 254] width 53 height 10
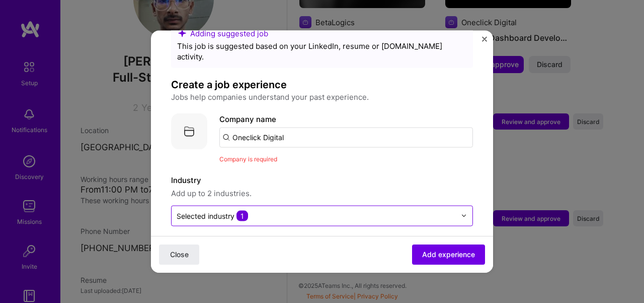
scroll to position [28, 0]
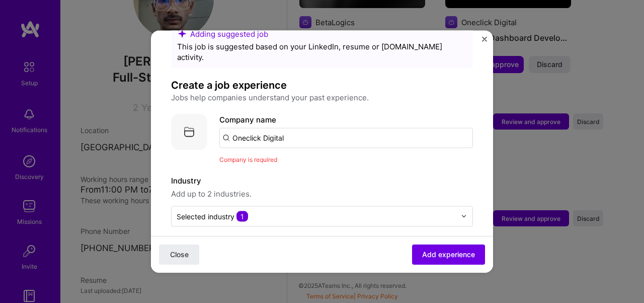
click at [322, 131] on input "Oneclick Digital" at bounding box center [347, 137] width 254 height 20
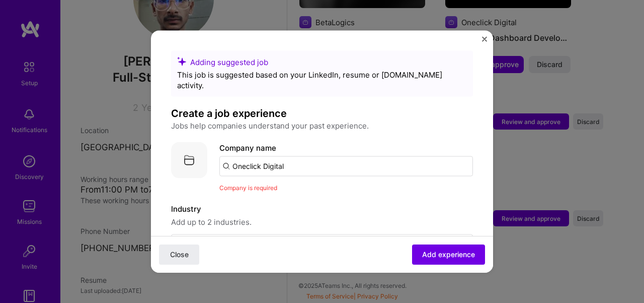
click at [307, 156] on input "Oneclick Digital" at bounding box center [347, 166] width 254 height 20
type input "Oneclick Digital"
click at [422, 255] on span "Add experience" at bounding box center [448, 254] width 53 height 10
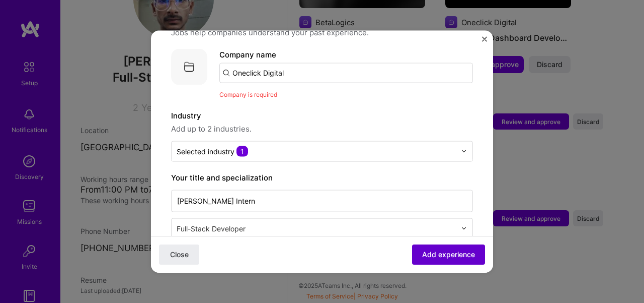
scroll to position [101, 0]
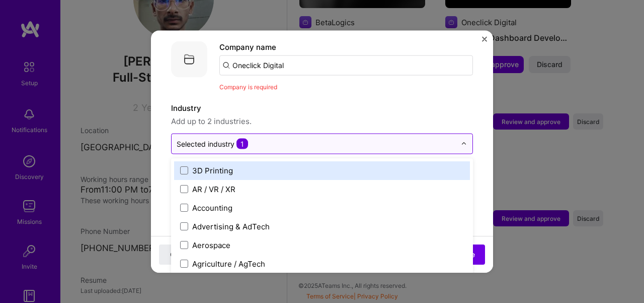
click at [276, 138] on input "text" at bounding box center [316, 143] width 279 height 11
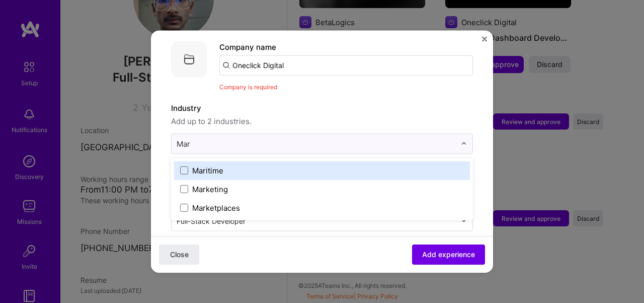
type input "Mark"
click at [247, 165] on label "Marketing" at bounding box center [322, 170] width 284 height 11
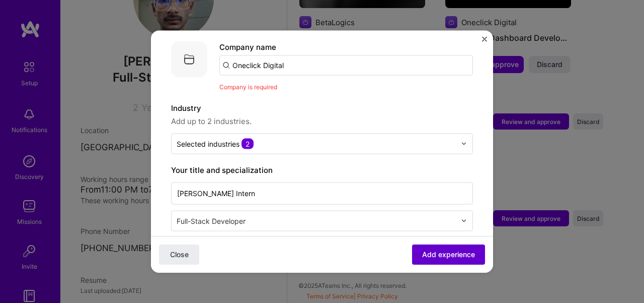
click at [458, 252] on span "Add experience" at bounding box center [448, 254] width 53 height 10
drag, startPoint x: 458, startPoint y: 252, endPoint x: 437, endPoint y: 228, distance: 31.8
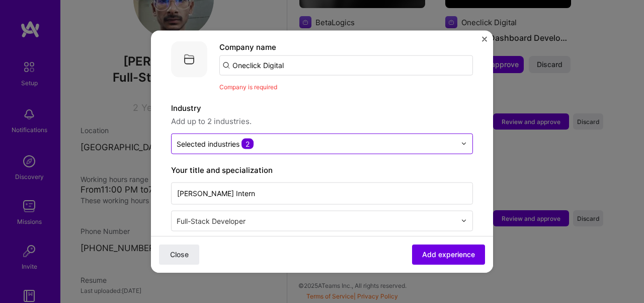
scroll to position [0, 0]
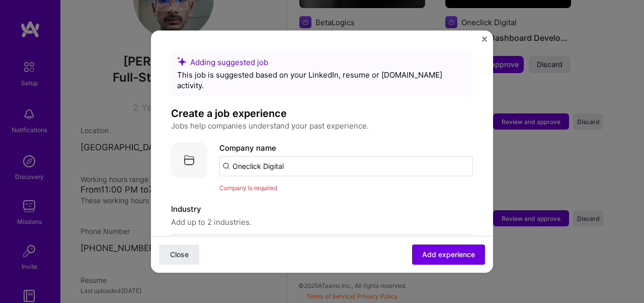
click at [305, 156] on input "Oneclick Digital" at bounding box center [347, 166] width 254 height 20
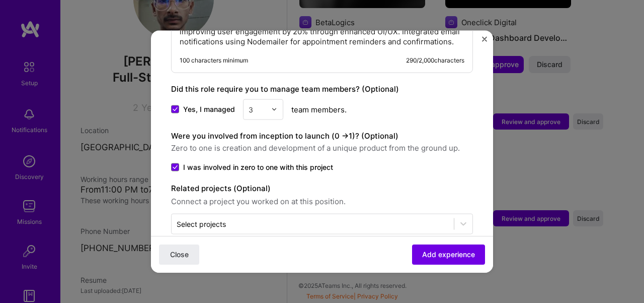
scroll to position [695, 0]
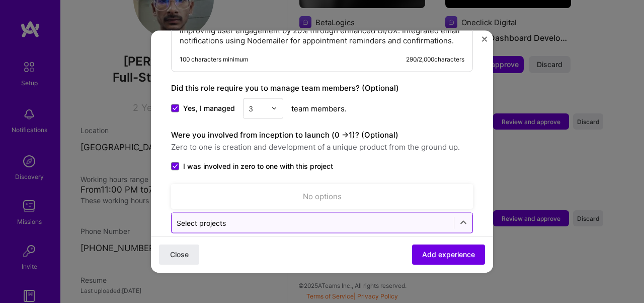
click at [222, 217] on div "Select projects" at bounding box center [201, 222] width 49 height 11
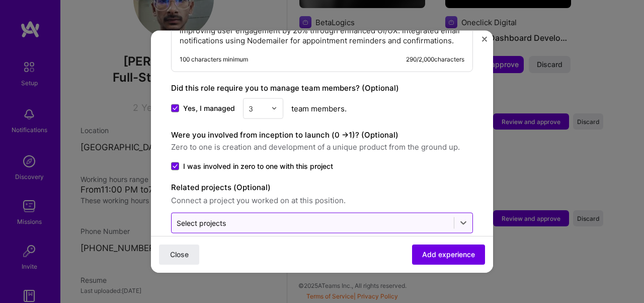
click at [222, 217] on div "Select projects" at bounding box center [201, 222] width 49 height 11
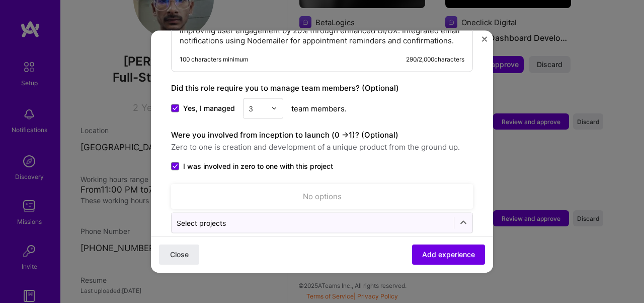
click at [311, 193] on div "No options" at bounding box center [322, 195] width 296 height 19
click at [312, 194] on div "No options" at bounding box center [322, 195] width 296 height 19
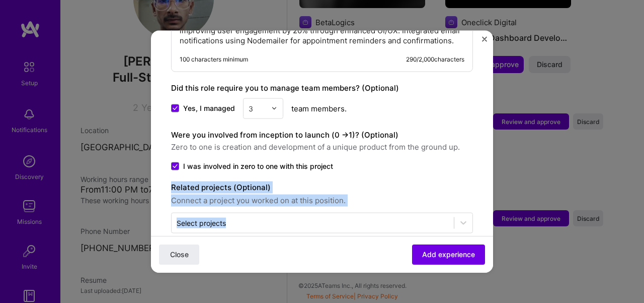
drag, startPoint x: 171, startPoint y: 179, endPoint x: 375, endPoint y: 203, distance: 205.3
click at [375, 203] on div "Related projects (Optional) Connect a project you worked on at this position. S…" at bounding box center [322, 207] width 302 height 52
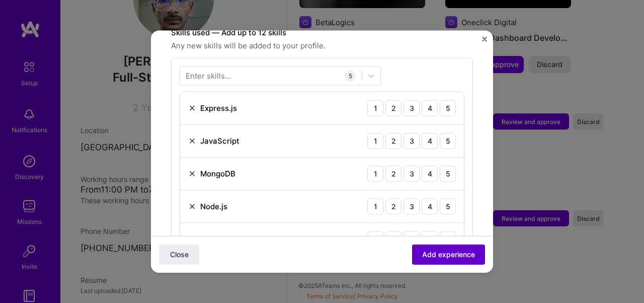
click at [423, 252] on span "Add experience" at bounding box center [448, 254] width 53 height 10
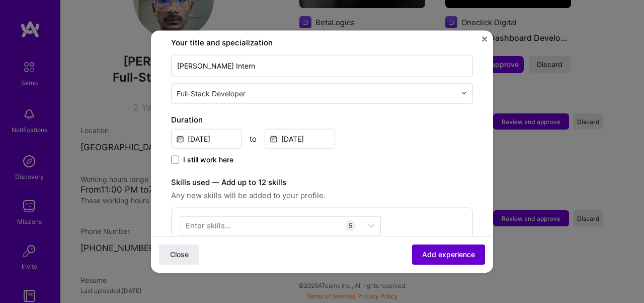
scroll to position [101, 0]
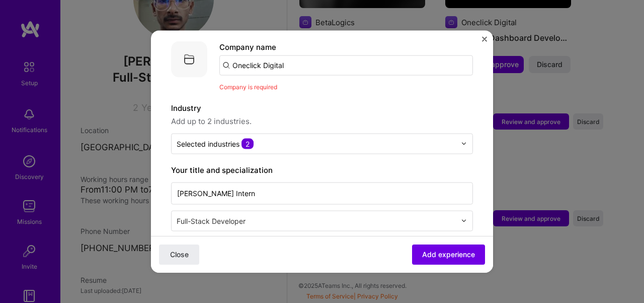
drag, startPoint x: 274, startPoint y: 76, endPoint x: 304, endPoint y: 59, distance: 33.8
click at [303, 60] on div "Company name Oneclick Digital Company is required" at bounding box center [347, 66] width 254 height 51
click at [310, 55] on input "Oneclick Digital" at bounding box center [347, 65] width 254 height 20
type input "Oneclick"
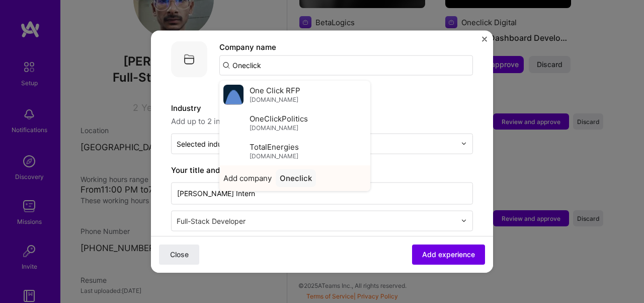
type input "Oneclick"
click at [295, 169] on div "Oneclick" at bounding box center [296, 178] width 40 height 18
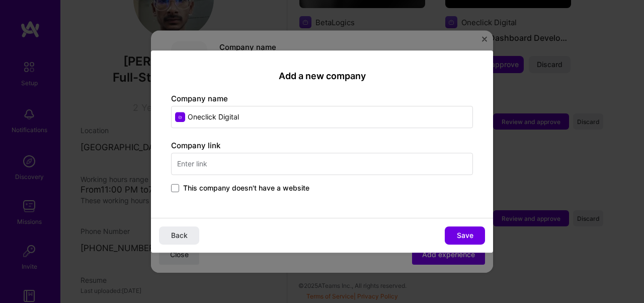
type input "Oneclick Digital"
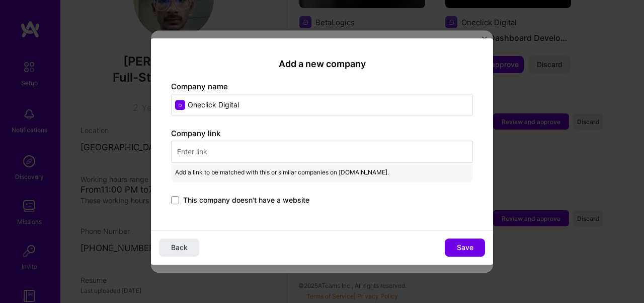
click at [282, 159] on input "text" at bounding box center [322, 151] width 302 height 22
paste input "[URL][DOMAIN_NAME]"
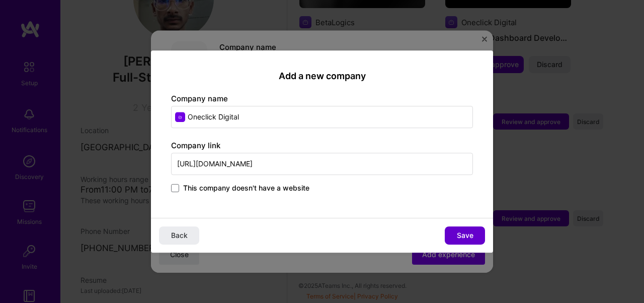
type input "[URL][DOMAIN_NAME]"
click at [467, 237] on span "Save" at bounding box center [465, 235] width 17 height 10
type input "Oneclick Digital"
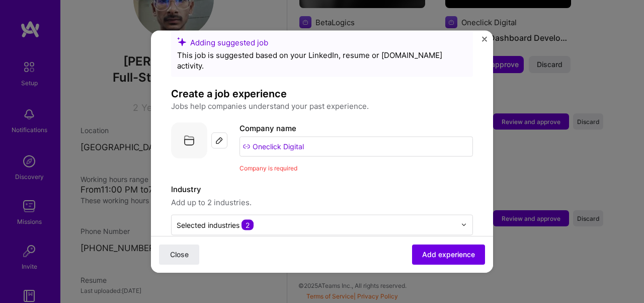
scroll to position [0, 0]
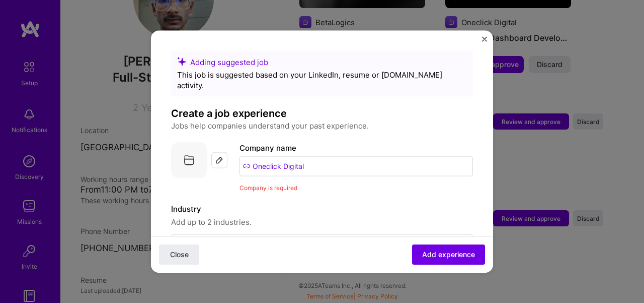
click at [314, 156] on input "Oneclick Digital" at bounding box center [357, 166] width 234 height 20
click at [414, 247] on button "Add experience" at bounding box center [448, 254] width 73 height 20
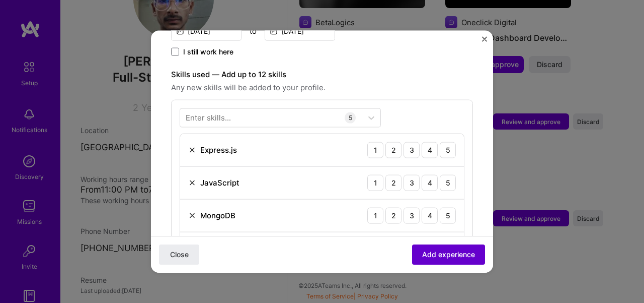
scroll to position [347, 0]
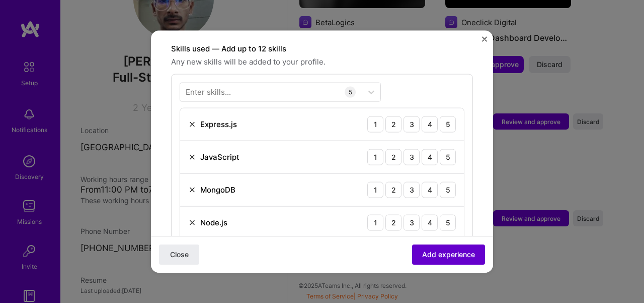
click at [414, 247] on button "Add experience" at bounding box center [448, 254] width 73 height 20
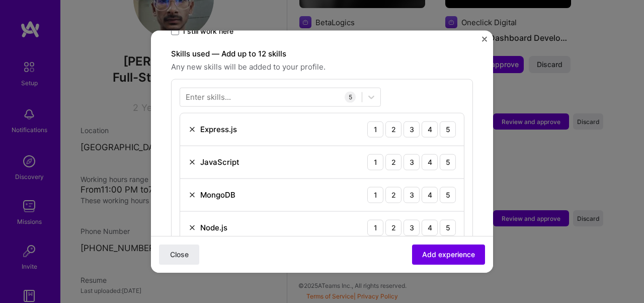
scroll to position [341, 0]
click at [427, 122] on div "4" at bounding box center [430, 130] width 16 height 16
click at [440, 155] on div "5" at bounding box center [448, 163] width 16 height 16
click at [426, 187] on div "4" at bounding box center [430, 195] width 16 height 16
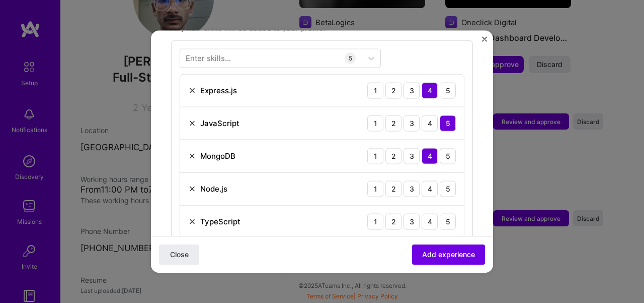
scroll to position [381, 0]
click at [426, 180] on div "4" at bounding box center [430, 188] width 16 height 16
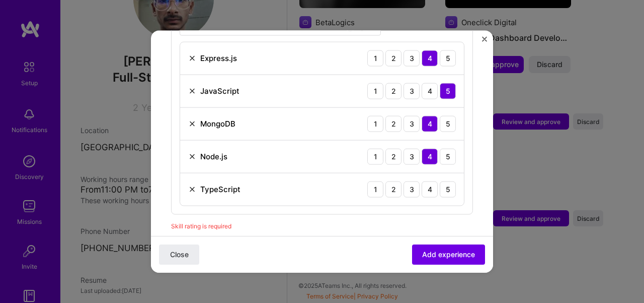
scroll to position [413, 0]
click at [189, 184] on img at bounding box center [192, 188] width 8 height 8
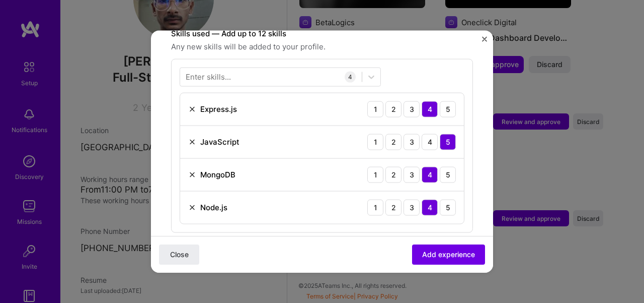
scroll to position [361, 0]
click at [422, 255] on span "Add experience" at bounding box center [448, 254] width 53 height 10
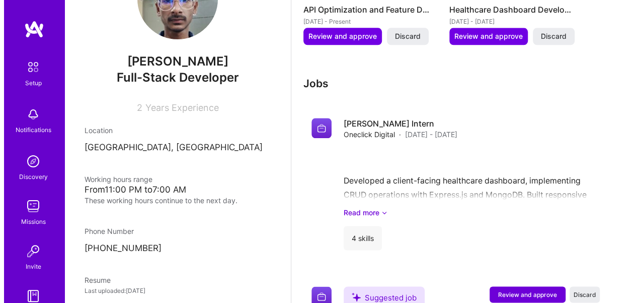
scroll to position [642, 0]
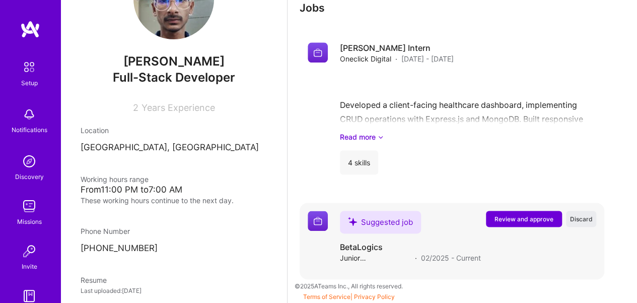
click at [521, 219] on span "Review and approve" at bounding box center [523, 218] width 59 height 9
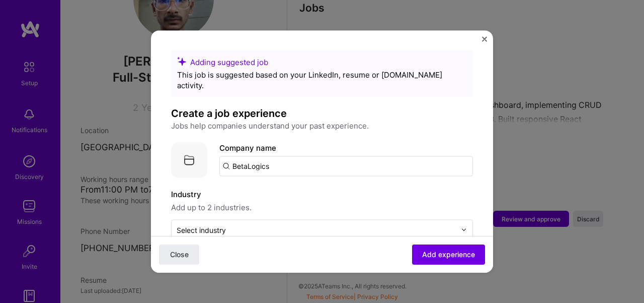
click at [305, 156] on input "BetaLogics" at bounding box center [347, 166] width 254 height 20
type input "BetaLogics"
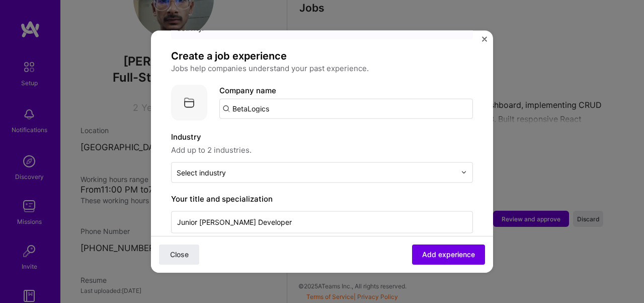
scroll to position [59, 0]
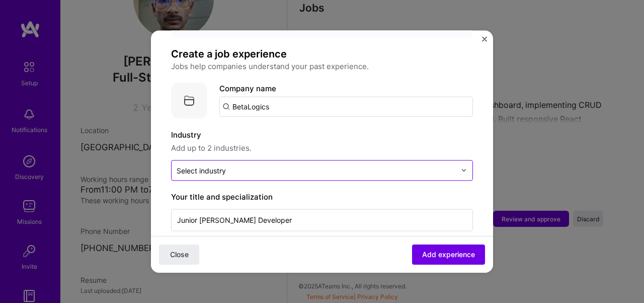
click at [300, 168] on div "Select industry 0" at bounding box center [316, 170] width 289 height 20
type input "Shopify"
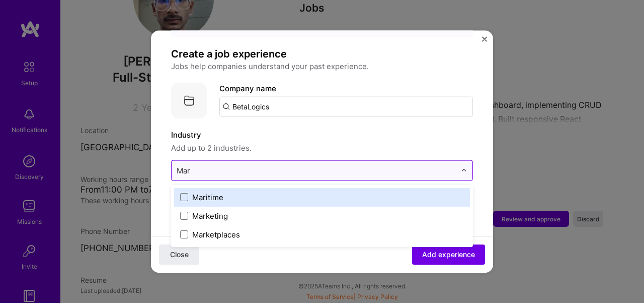
type input "Mark"
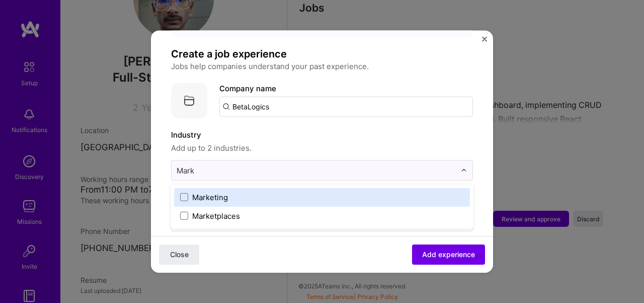
click at [278, 191] on label "Marketing" at bounding box center [322, 196] width 284 height 11
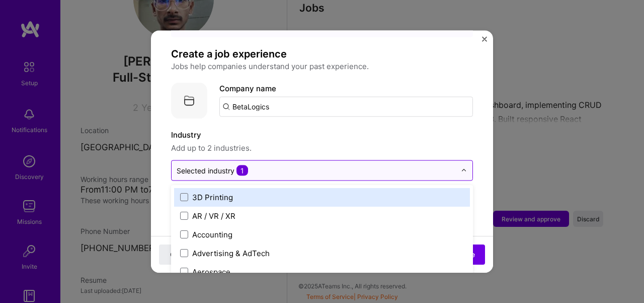
type input "D"
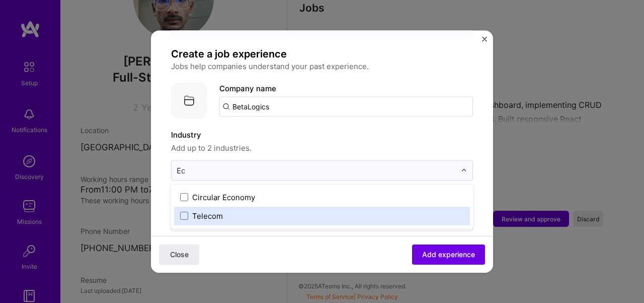
type input "E"
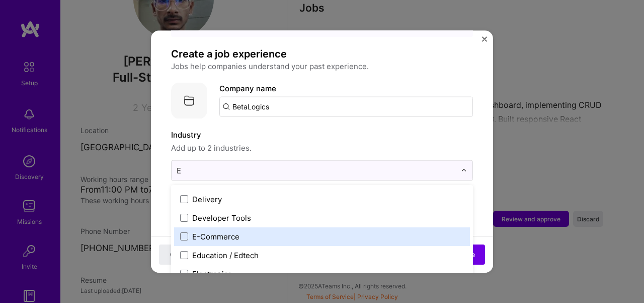
click at [258, 227] on div "E-Commerce" at bounding box center [322, 236] width 296 height 19
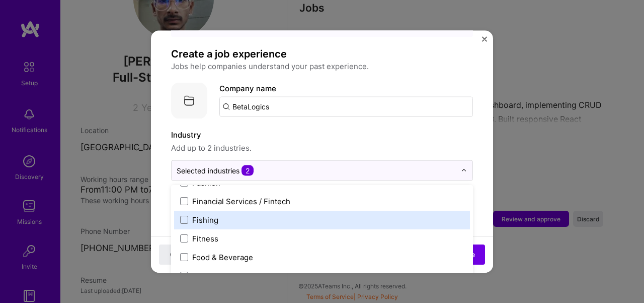
scroll to position [1036, 0]
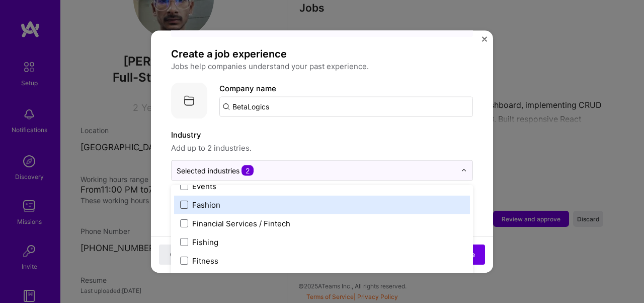
click at [187, 200] on span at bounding box center [184, 204] width 8 height 8
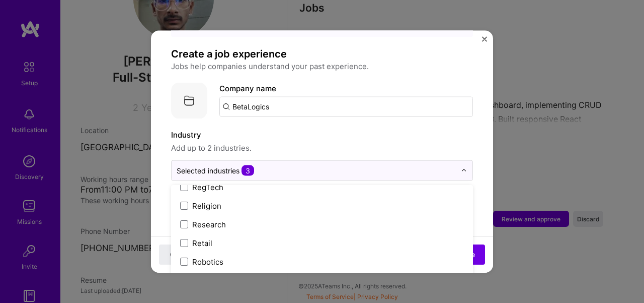
scroll to position [2121, 0]
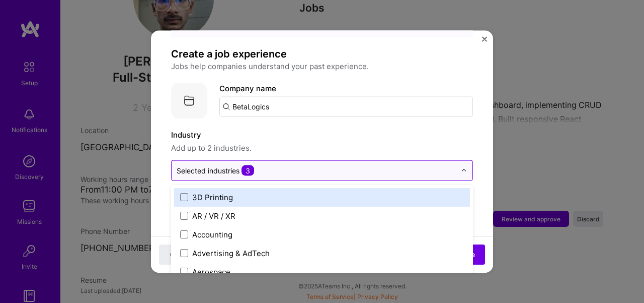
click at [299, 165] on input "text" at bounding box center [316, 170] width 279 height 11
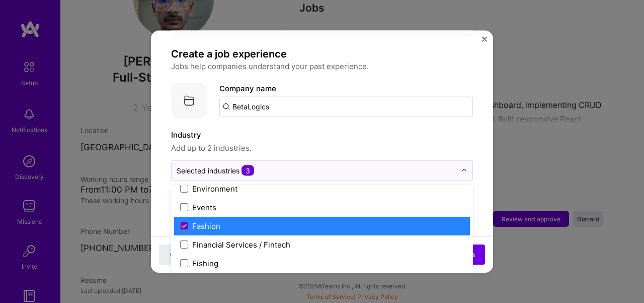
scroll to position [1011, 0]
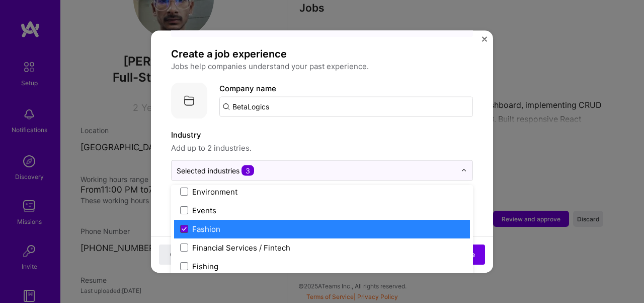
click at [183, 227] on icon at bounding box center [184, 229] width 5 height 4
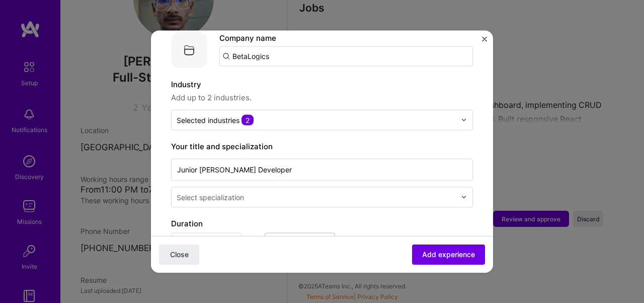
scroll to position [120, 0]
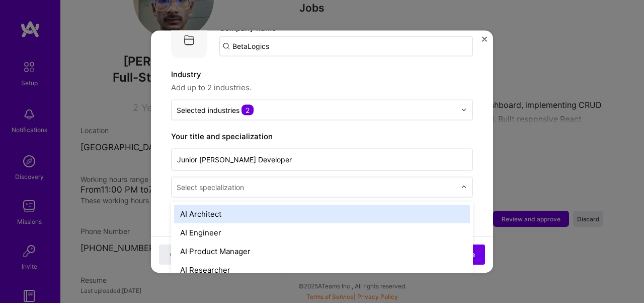
click at [280, 183] on div "Select specialization" at bounding box center [316, 187] width 289 height 20
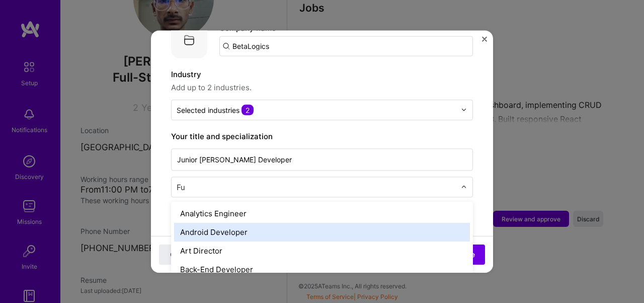
scroll to position [0, 0]
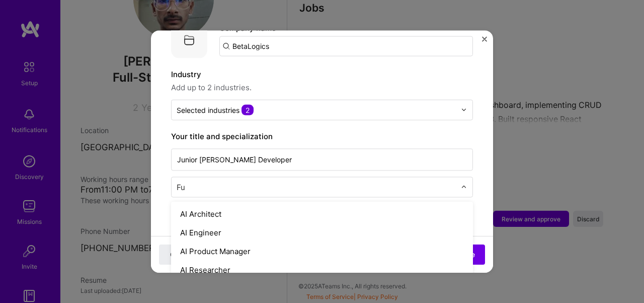
type input "Ful"
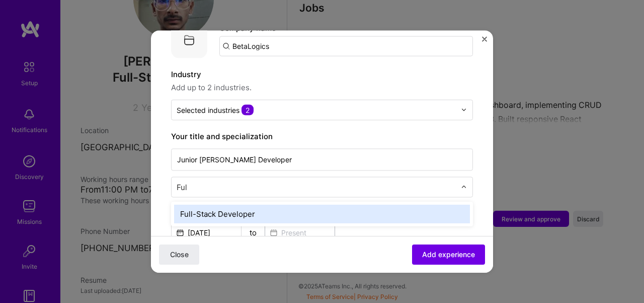
click at [248, 204] on div "Full-Stack Developer" at bounding box center [322, 213] width 296 height 19
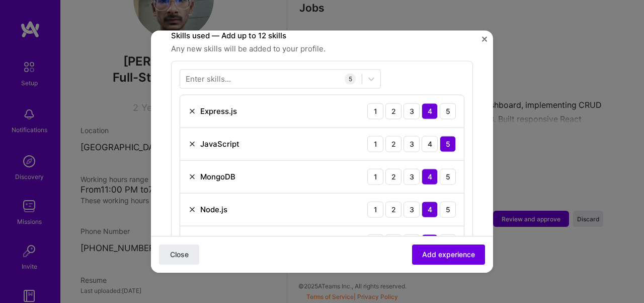
scroll to position [360, 0]
click at [248, 70] on div at bounding box center [271, 78] width 182 height 17
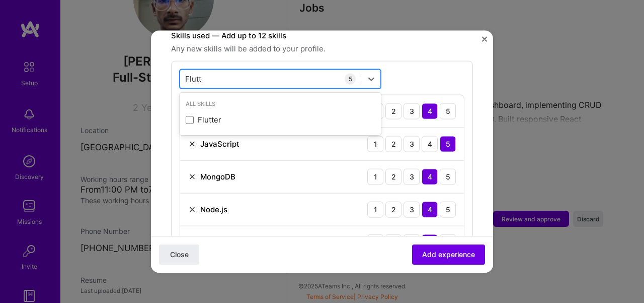
type input "Flutter"
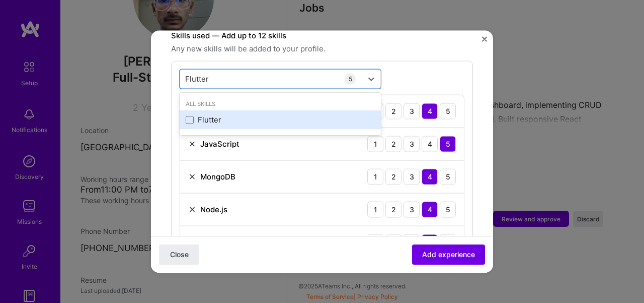
click at [224, 114] on div "Flutter" at bounding box center [280, 119] width 189 height 11
click at [191, 115] on span at bounding box center [190, 119] width 8 height 8
click at [0, 0] on input "checkbox" at bounding box center [0, 0] width 0 height 0
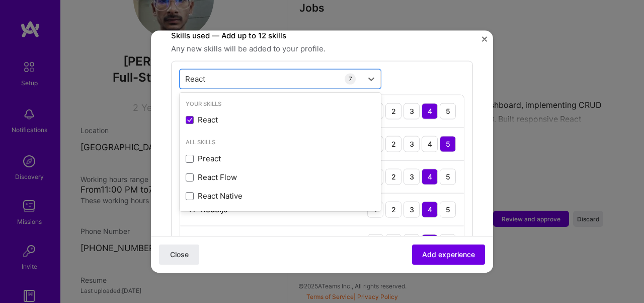
type input "React"
click at [430, 65] on div "option React, selected. option React selected, 0 of 2. 4 results available for …" at bounding box center [322, 196] width 302 height 272
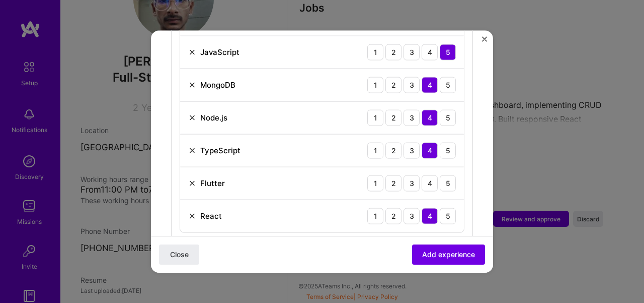
scroll to position [466, 0]
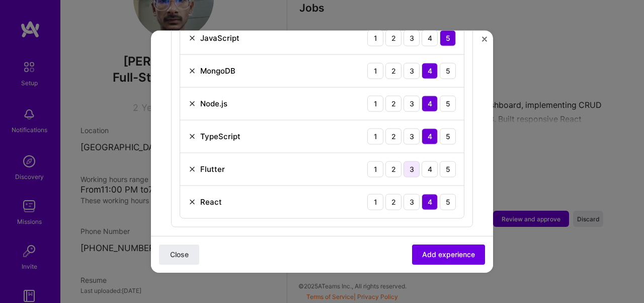
click at [404, 161] on div "3" at bounding box center [412, 169] width 16 height 16
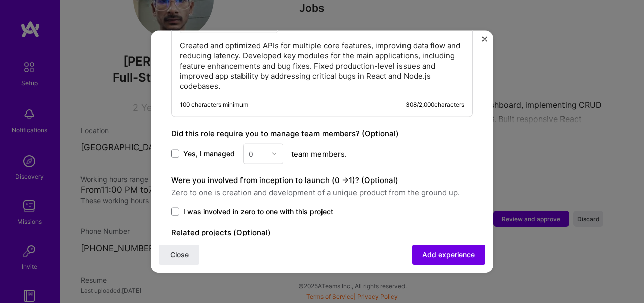
scroll to position [758, 0]
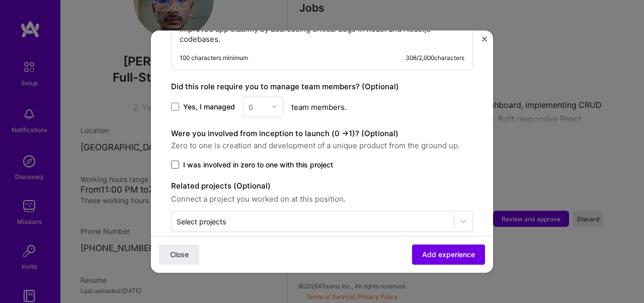
click at [176, 160] on span at bounding box center [175, 164] width 8 height 8
click at [0, 0] on input "I was involved in zero to one with this project" at bounding box center [0, 0] width 0 height 0
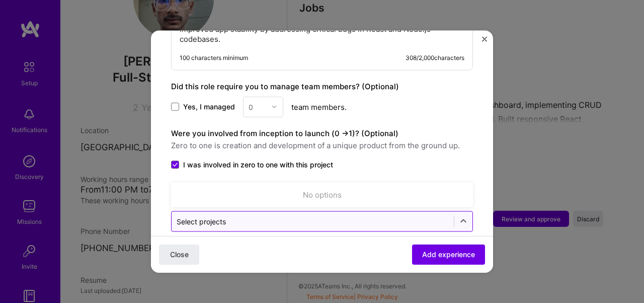
click at [218, 215] on div "Select projects" at bounding box center [201, 220] width 49 height 11
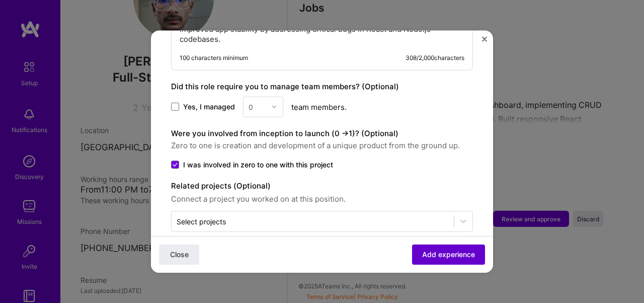
click at [412, 251] on button "Add experience" at bounding box center [448, 254] width 73 height 20
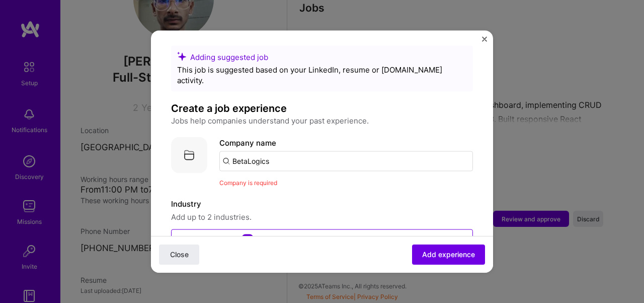
scroll to position [0, 0]
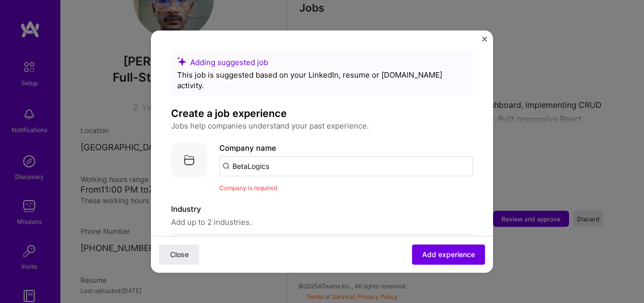
click at [308, 160] on input "BetaLogics" at bounding box center [347, 166] width 254 height 20
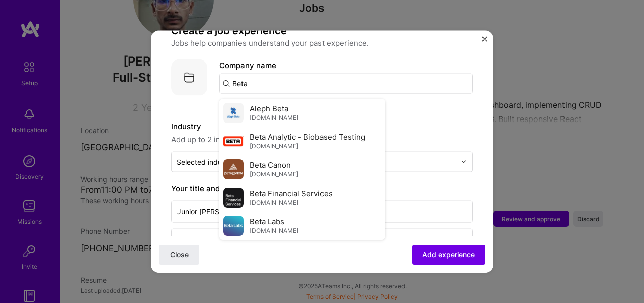
scroll to position [78, 0]
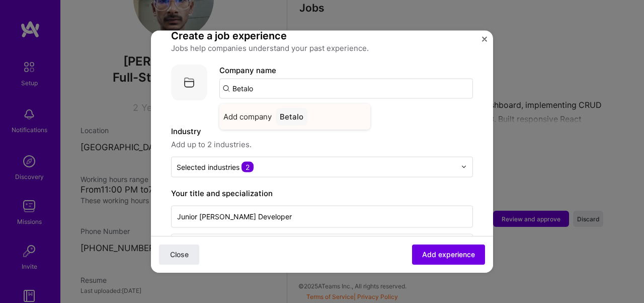
type input "Betalo"
click at [259, 111] on span "Add company" at bounding box center [248, 116] width 48 height 11
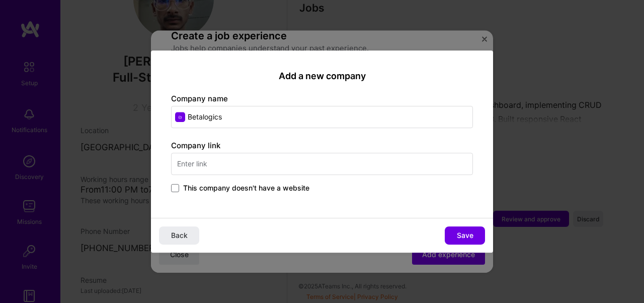
type input "Betalogics"
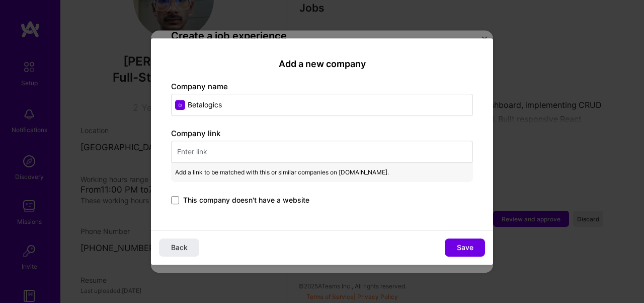
paste input "[URL][DOMAIN_NAME]"
click at [244, 156] on input "[URL][DOMAIN_NAME]" at bounding box center [322, 151] width 302 height 22
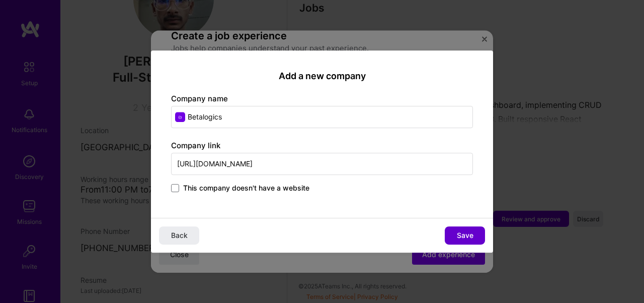
type input "[URL][DOMAIN_NAME]"
click at [454, 230] on button "Save" at bounding box center [465, 235] width 40 height 18
type input "Betalogics"
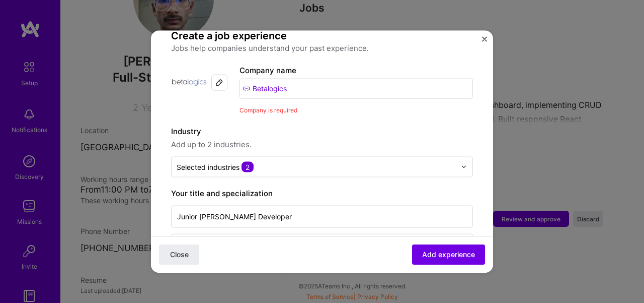
click at [429, 254] on span "Add experience" at bounding box center [448, 254] width 53 height 10
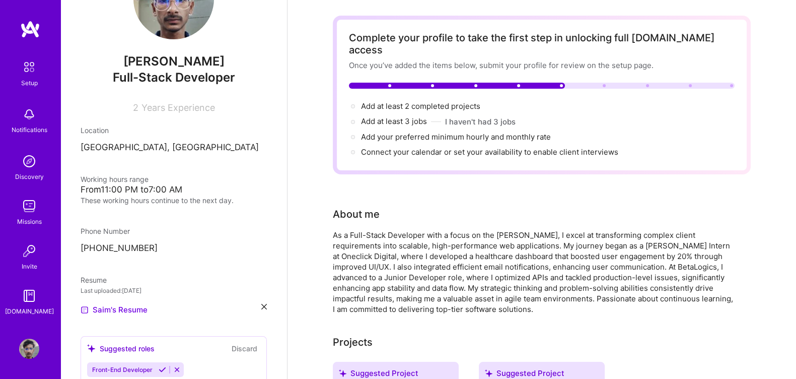
scroll to position [0, 0]
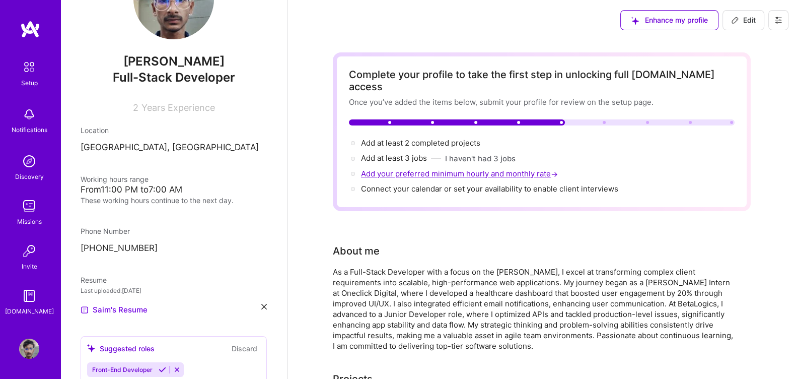
click at [447, 169] on span "Add your preferred minimum hourly and monthly rate →" at bounding box center [460, 174] width 199 height 10
select select "PK"
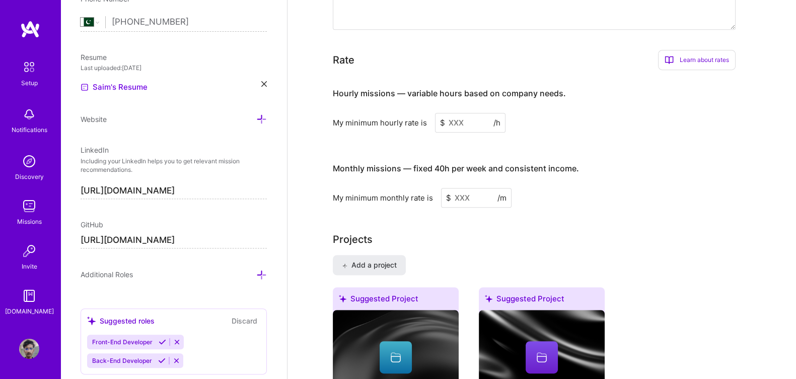
scroll to position [607, 0]
click at [458, 113] on input at bounding box center [470, 123] width 70 height 20
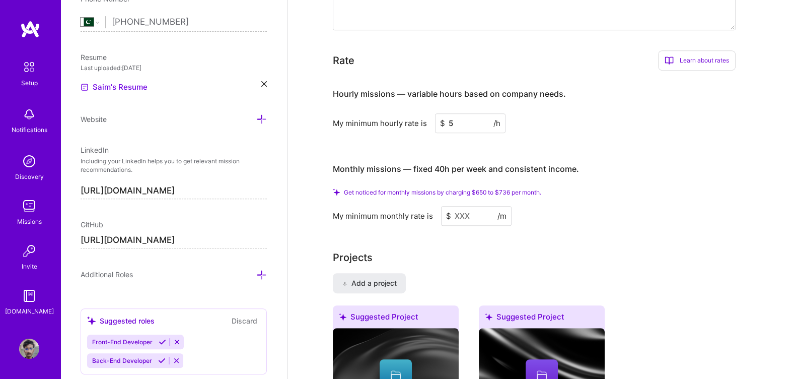
type input "5"
click at [457, 206] on input at bounding box center [476, 216] width 70 height 20
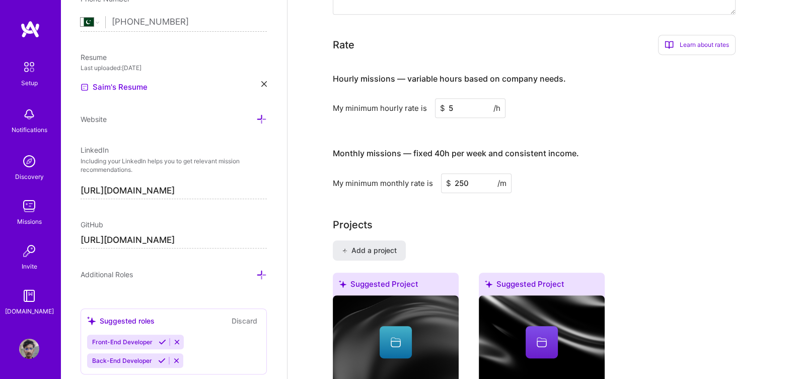
type input "250"
click at [458, 240] on div "Add a project Suggested Project BetaLogics API Optimization and Feature Develop…" at bounding box center [542, 353] width 418 height 227
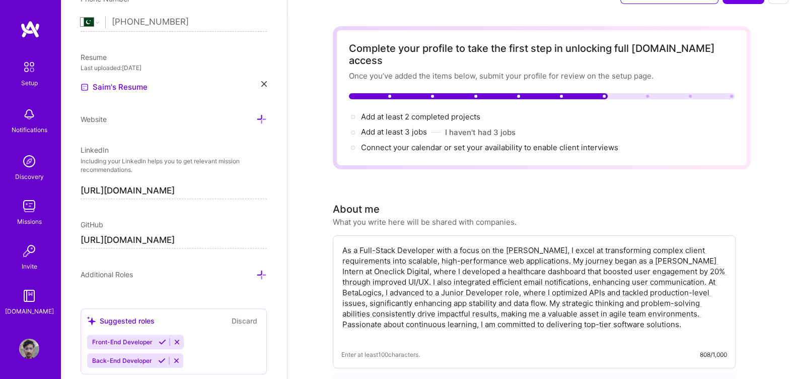
scroll to position [0, 0]
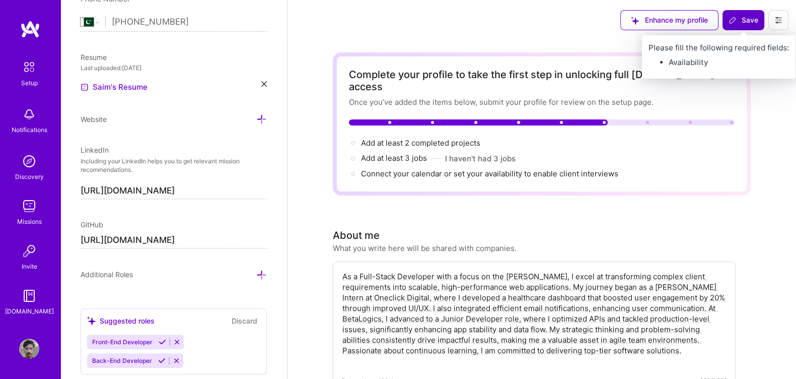
click at [644, 18] on span "Save" at bounding box center [744, 20] width 30 height 10
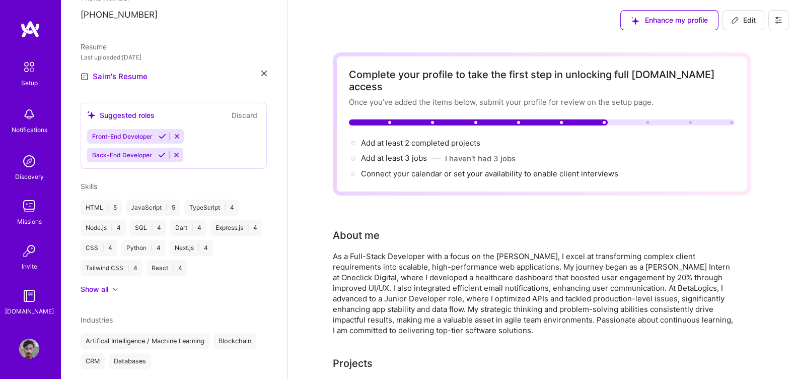
click at [644, 21] on span "Edit" at bounding box center [743, 20] width 25 height 10
select select "PK"
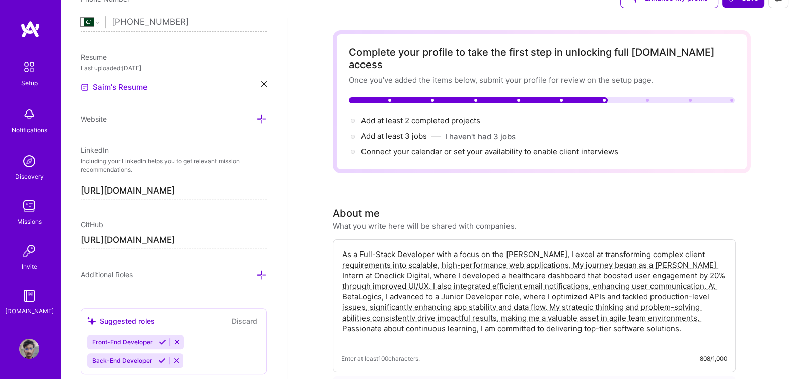
scroll to position [24, 0]
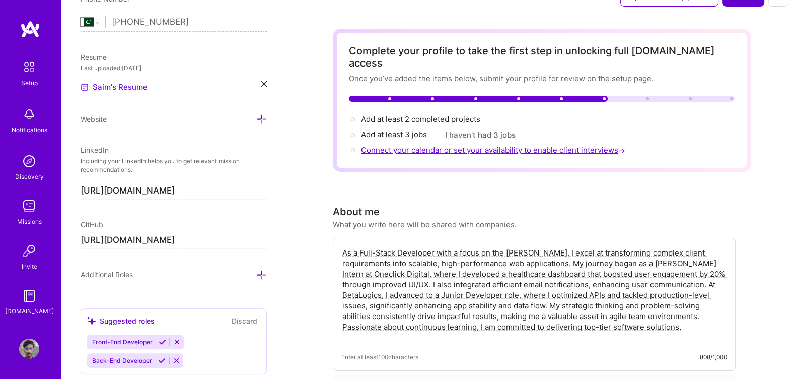
click at [415, 145] on span "Connect your calendar or set your availability to enable client interviews →" at bounding box center [494, 150] width 266 height 10
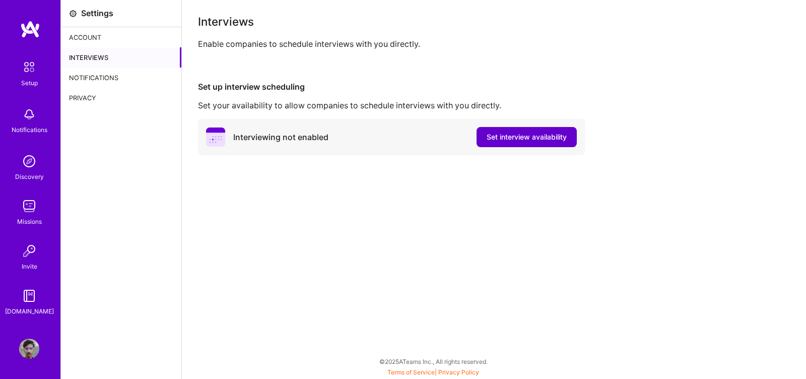
click at [498, 142] on button "Set interview availability" at bounding box center [526, 137] width 100 height 20
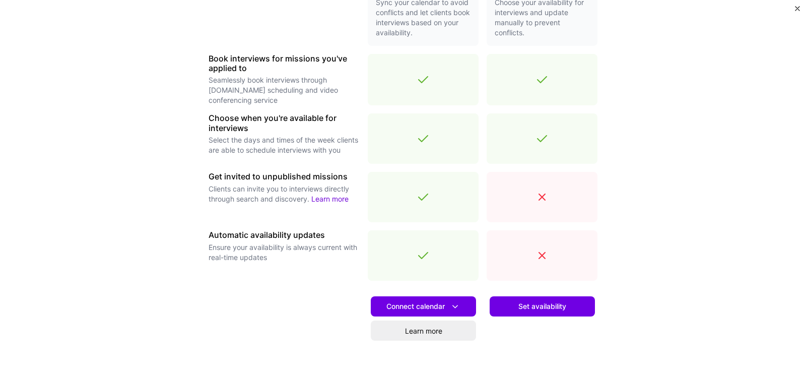
scroll to position [268, 0]
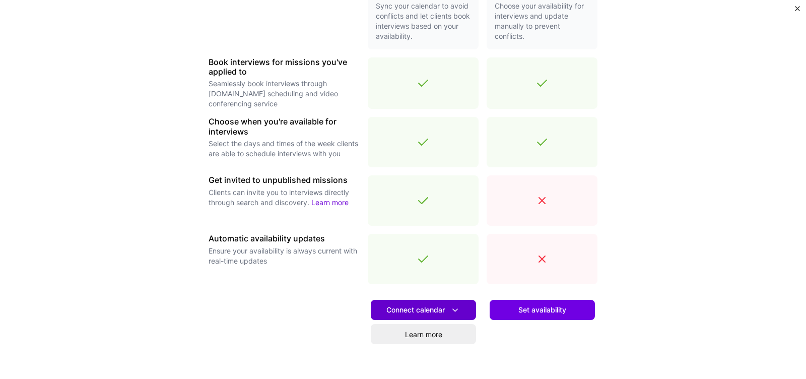
click at [394, 302] on span "Connect calendar" at bounding box center [423, 310] width 74 height 11
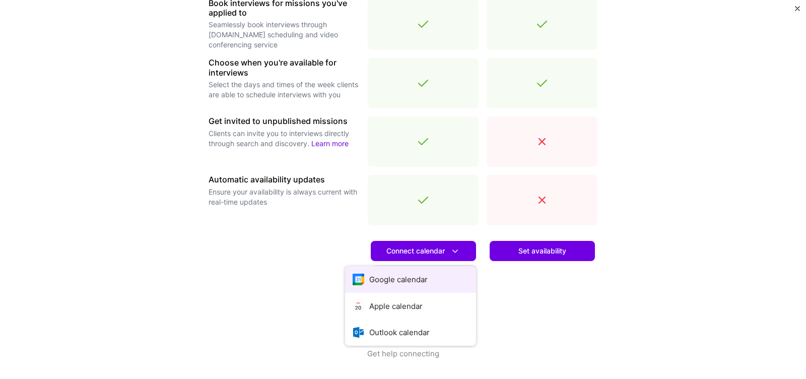
click at [387, 283] on button "Google calendar" at bounding box center [410, 279] width 131 height 27
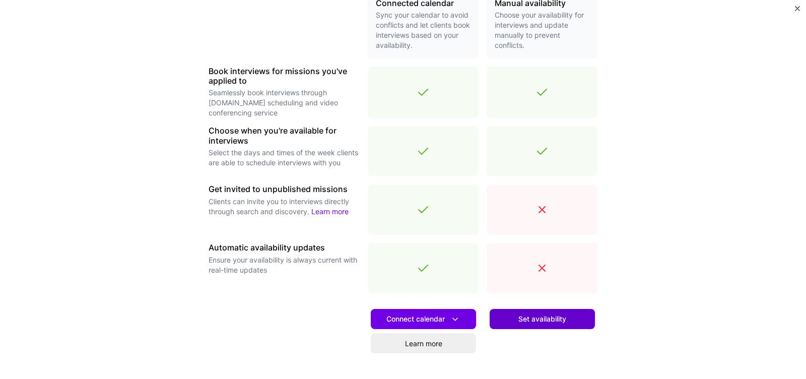
scroll to position [267, 0]
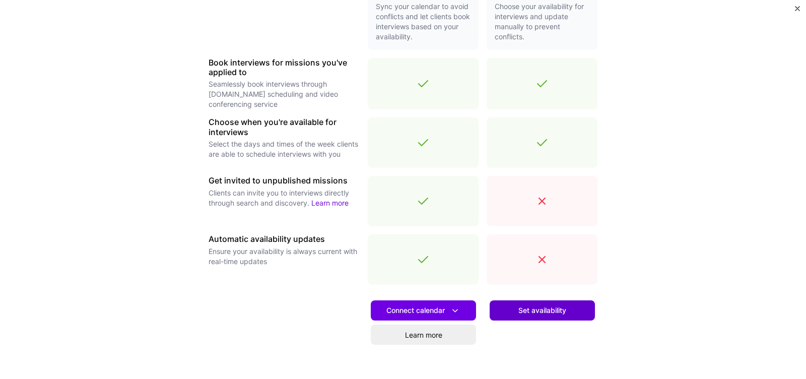
click at [523, 301] on button "Set availability" at bounding box center [541, 310] width 105 height 20
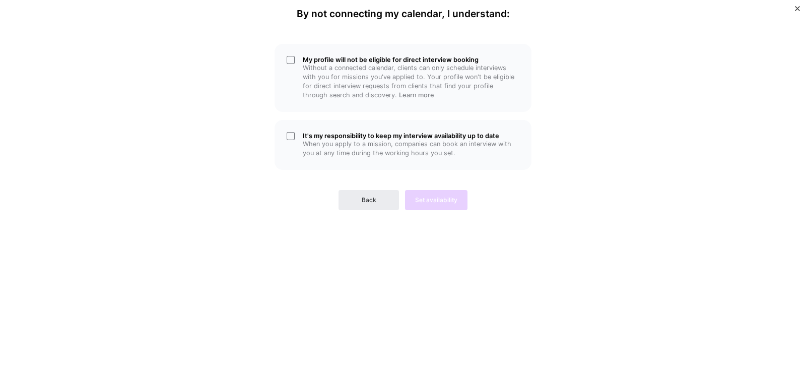
scroll to position [0, 0]
click at [399, 149] on p "When you apply to a mission, companies can book an interview with you at any ti…" at bounding box center [411, 148] width 216 height 18
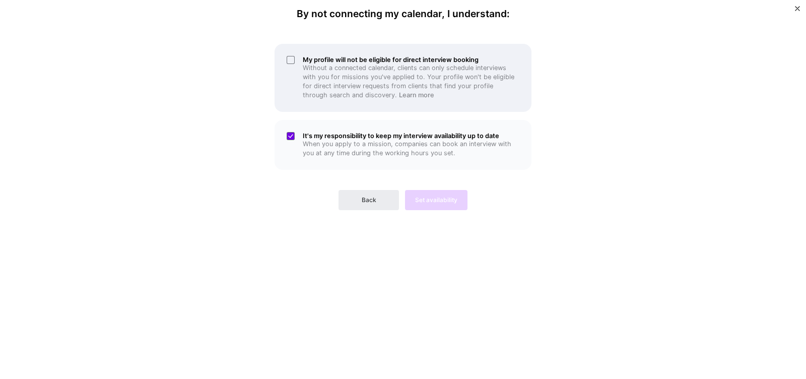
click at [394, 104] on div "My profile will not be eligible for direct interview booking Without a connecte…" at bounding box center [402, 78] width 257 height 68
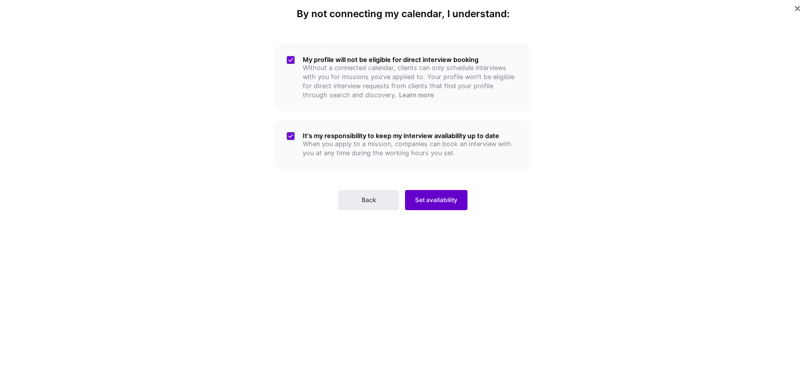
click at [430, 195] on span "Set availability" at bounding box center [436, 199] width 42 height 9
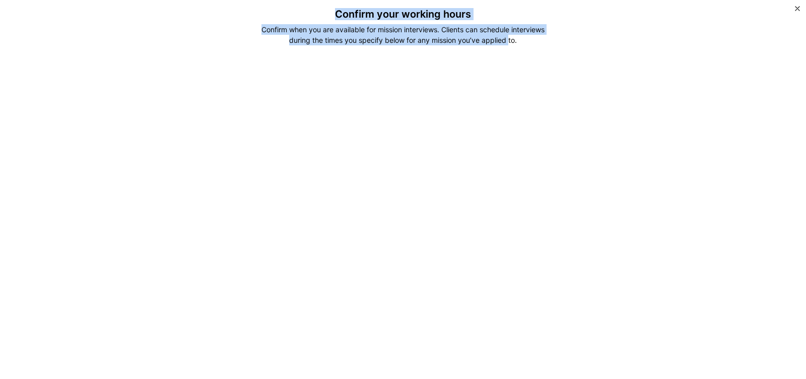
drag, startPoint x: 245, startPoint y: 18, endPoint x: 508, endPoint y: 45, distance: 264.2
click at [508, 45] on div "Confirm your working hours Confirm when you are available for mission interview…" at bounding box center [403, 289] width 428 height 563
click at [508, 45] on div "Confirm when you are available for mission interviews. Clients can schedule int…" at bounding box center [403, 34] width 300 height 21
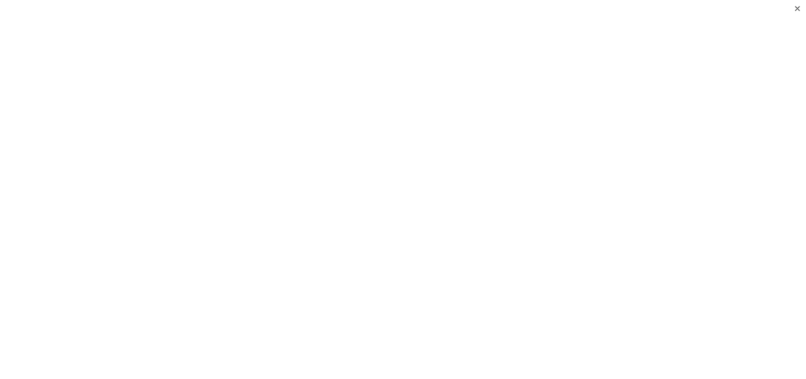
scroll to position [122, 0]
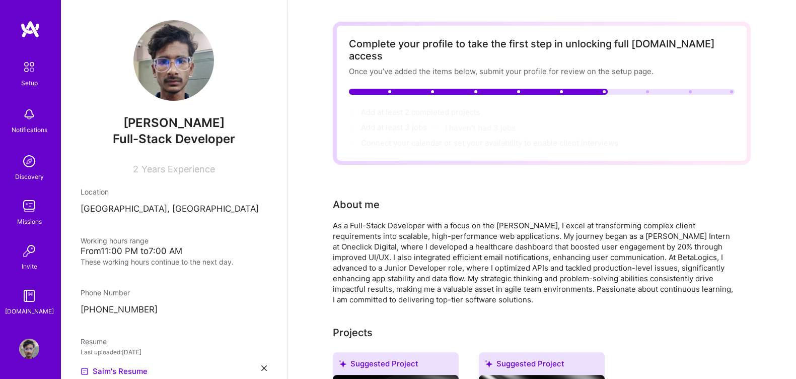
scroll to position [30, 0]
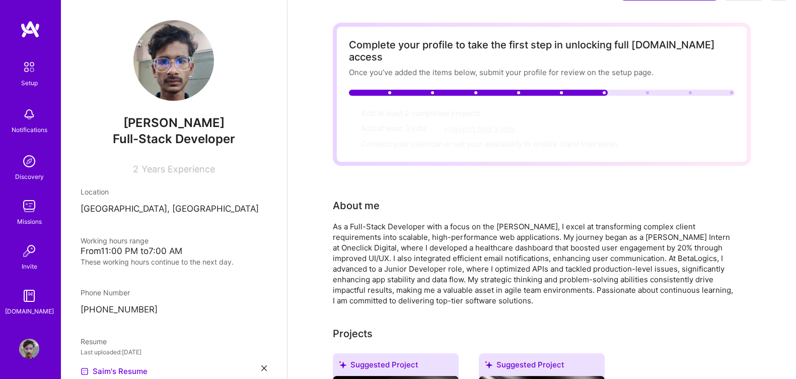
click at [473, 123] on button "I haven't had 3 jobs" at bounding box center [480, 128] width 70 height 11
click at [461, 123] on button "I haven't had 3 jobs" at bounding box center [480, 128] width 70 height 11
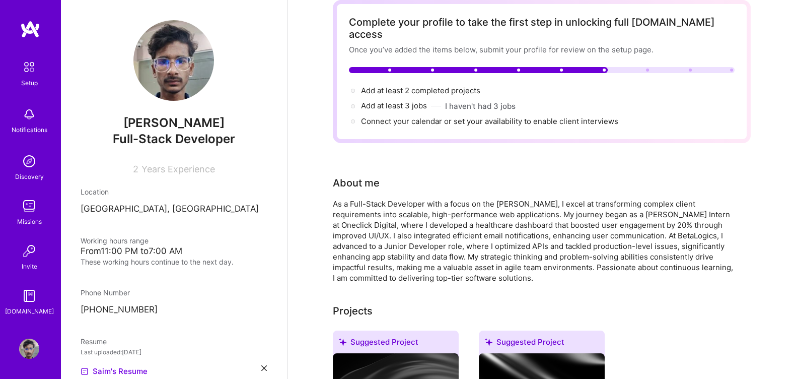
scroll to position [0, 0]
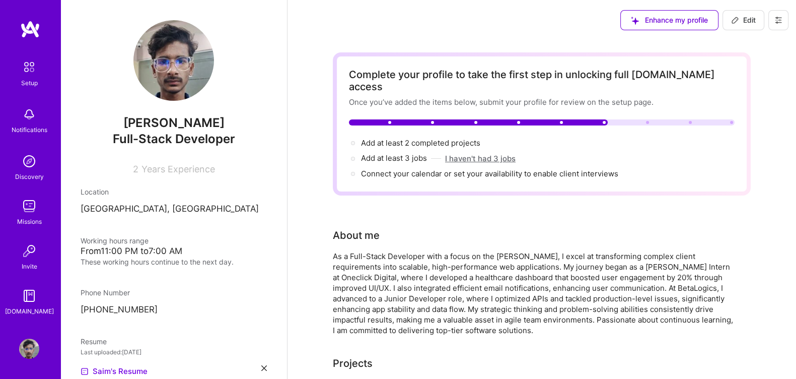
click at [455, 153] on button "I haven't had 3 jobs" at bounding box center [480, 158] width 70 height 11
click at [472, 153] on button "I haven't had 3 jobs" at bounding box center [480, 158] width 70 height 11
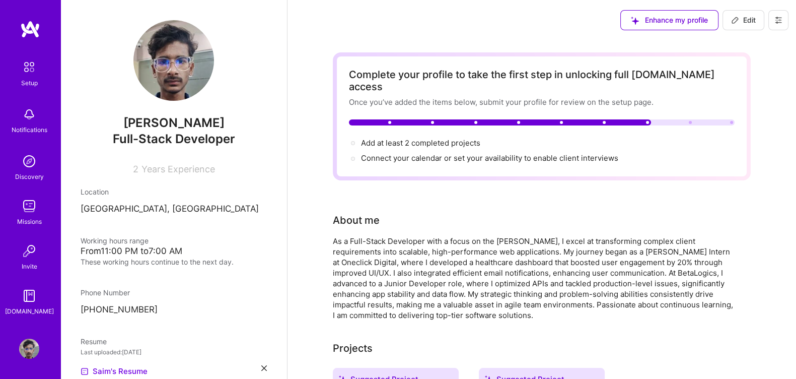
drag, startPoint x: 344, startPoint y: 244, endPoint x: 327, endPoint y: 243, distance: 16.6
click at [35, 36] on img at bounding box center [30, 29] width 20 height 18
click at [33, 33] on img at bounding box center [30, 29] width 20 height 18
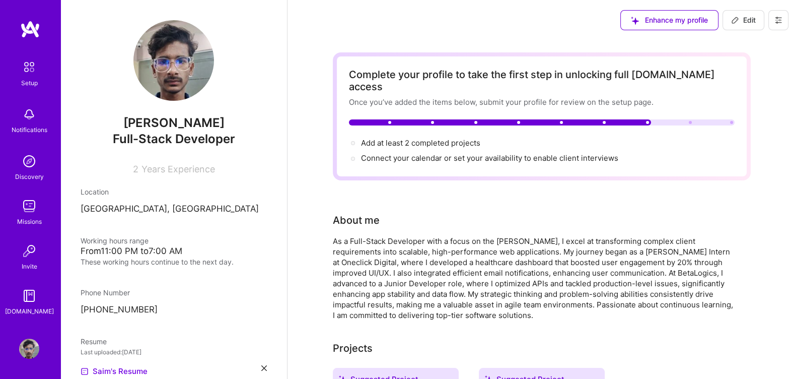
click at [33, 33] on img at bounding box center [30, 29] width 20 height 18
click at [33, 19] on div "Setup Notifications Discovery Missions Invite A.Guide Profile" at bounding box center [30, 189] width 60 height 379
drag, startPoint x: 33, startPoint y: 19, endPoint x: 29, endPoint y: 28, distance: 10.6
click at [29, 28] on div "Setup Notifications Discovery Missions Invite A.Guide Profile" at bounding box center [30, 189] width 60 height 379
click at [29, 28] on img at bounding box center [30, 29] width 20 height 18
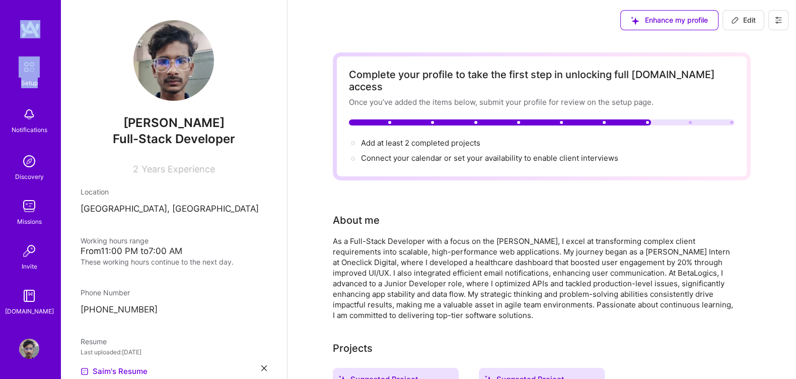
click at [29, 28] on img at bounding box center [30, 29] width 20 height 18
click at [338, 11] on div "Enhance my profile Edit" at bounding box center [541, 20] width 509 height 40
click at [462, 25] on div "Enhance my profile Edit" at bounding box center [541, 20] width 509 height 40
click at [549, 32] on div "Enhance my profile Edit" at bounding box center [541, 20] width 509 height 40
